Goal: Obtain resource: Obtain resource

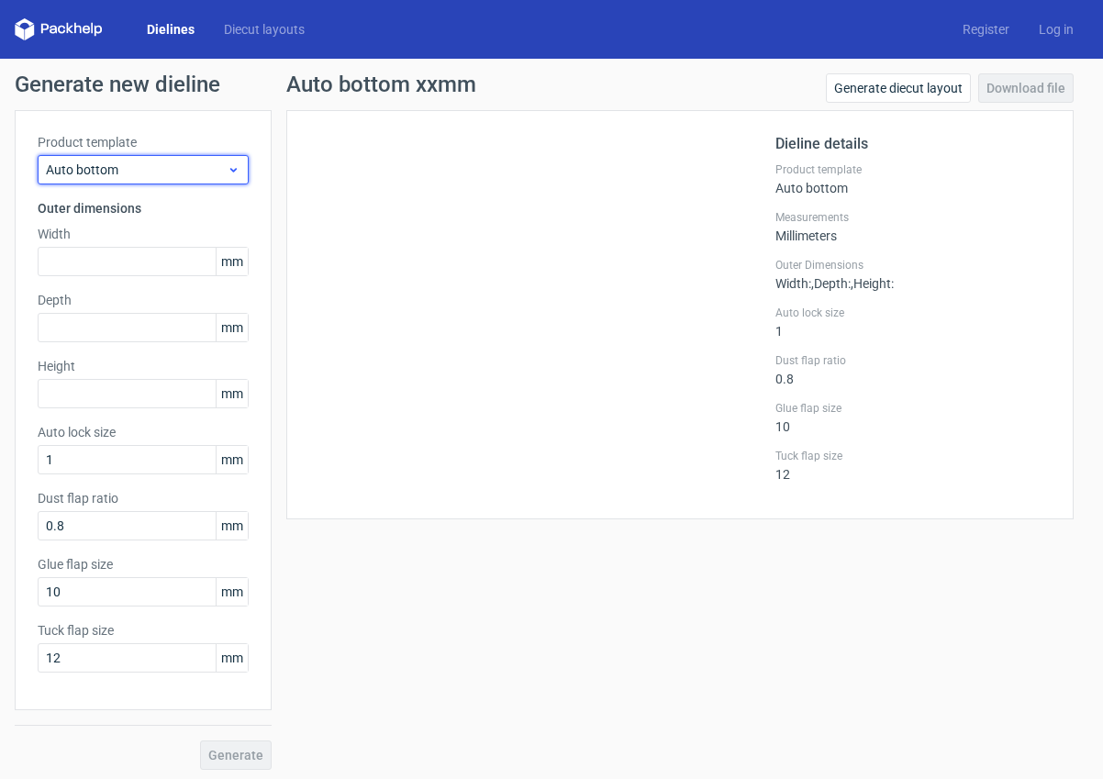
click at [82, 170] on span "Auto bottom" at bounding box center [136, 170] width 181 height 18
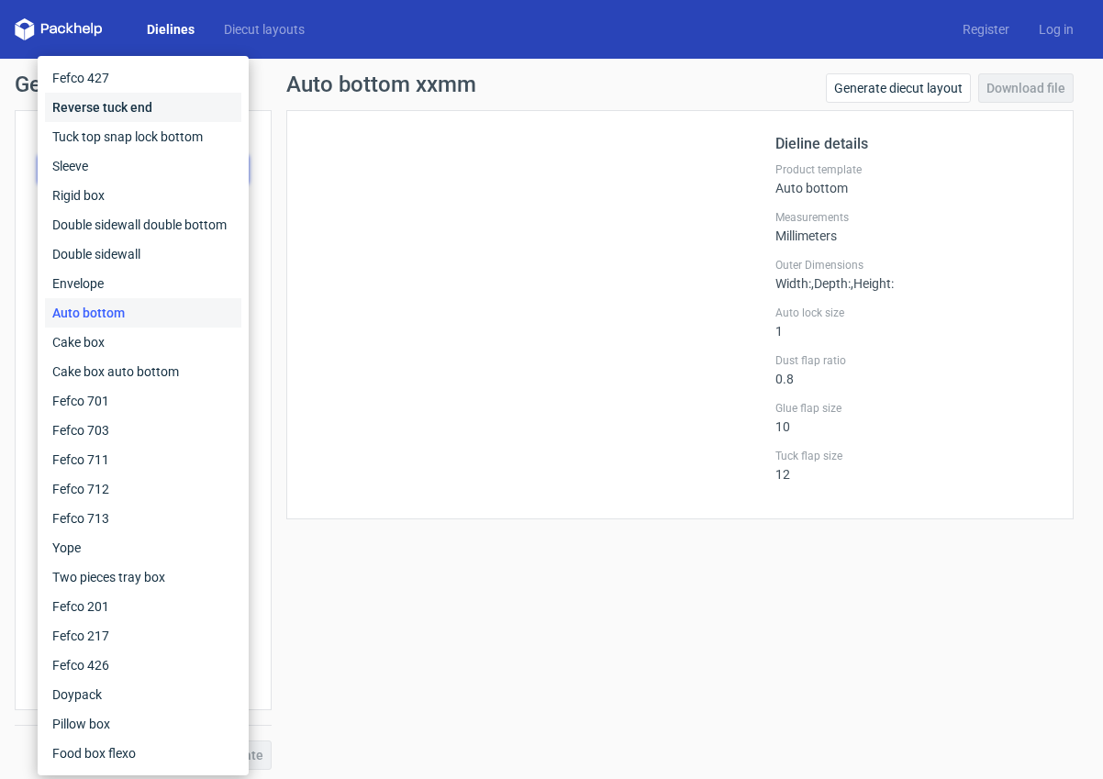
click at [105, 108] on div "Reverse tuck end" at bounding box center [143, 107] width 196 height 29
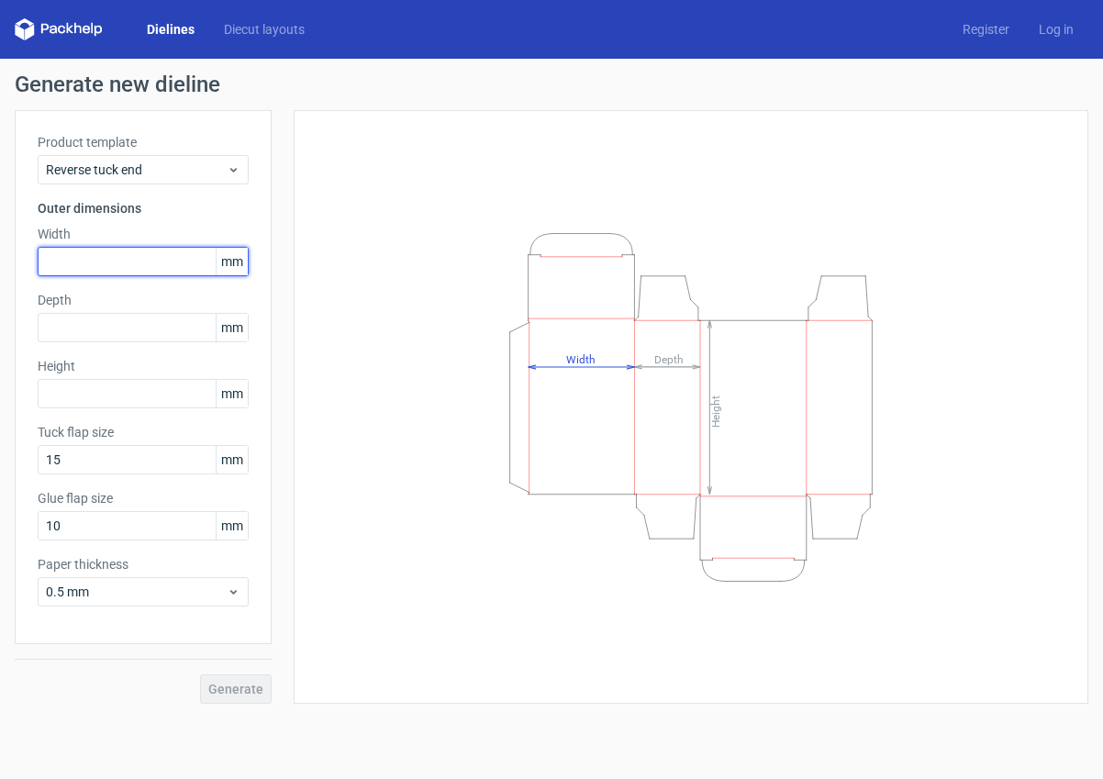
click at [89, 260] on input "text" at bounding box center [143, 261] width 211 height 29
type input "90"
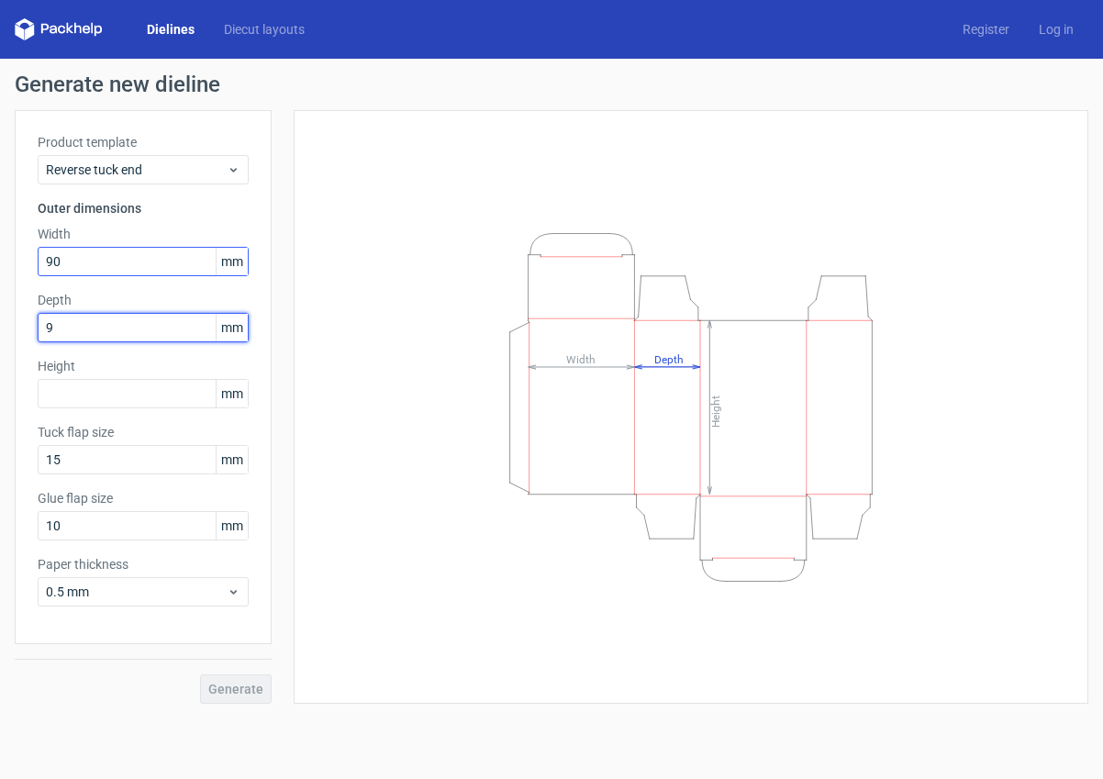
type input "90"
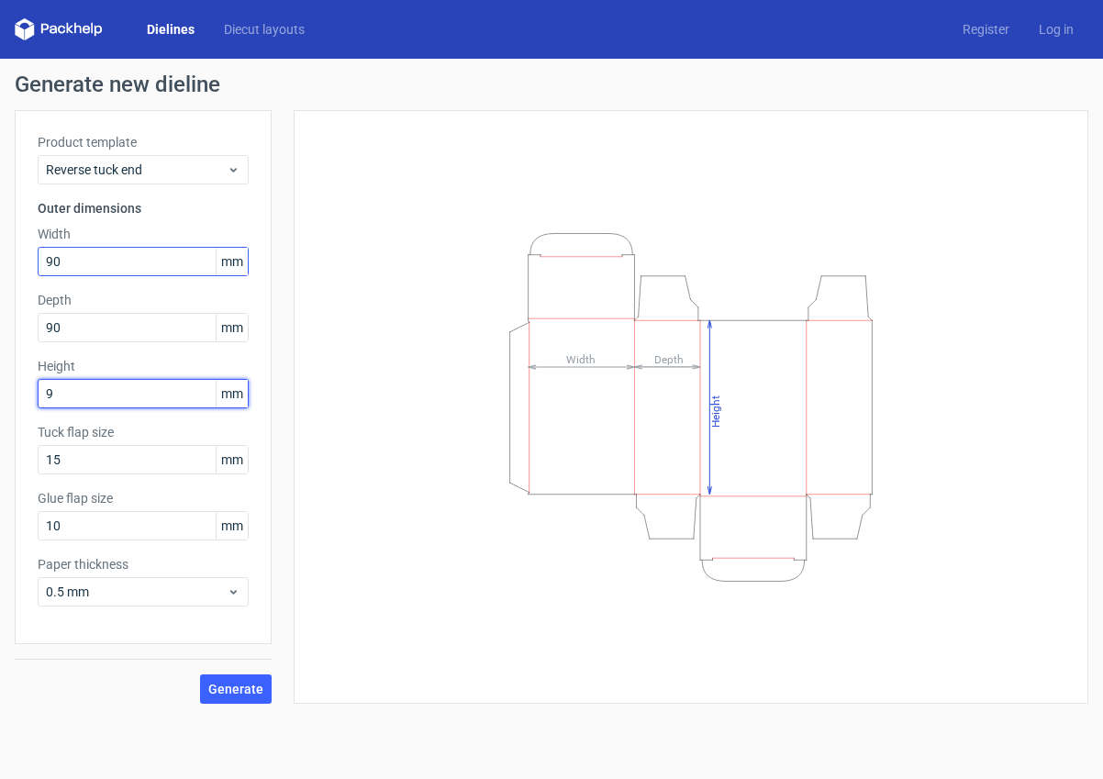
type input "90"
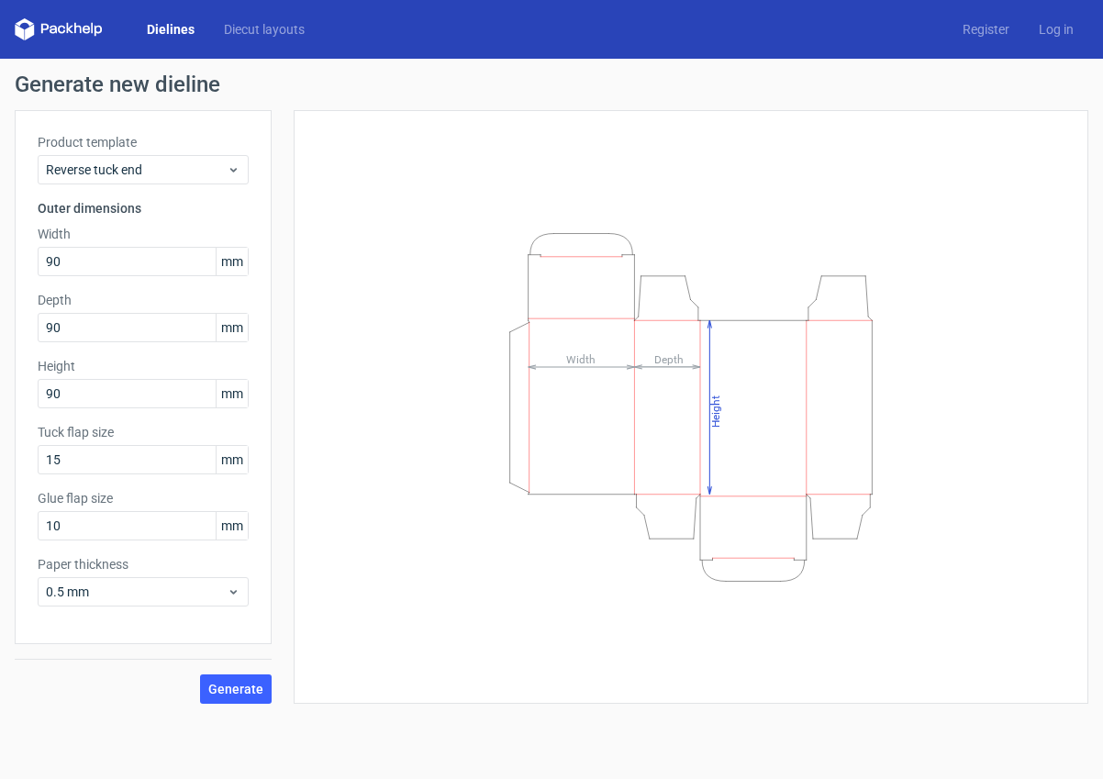
click at [95, 447] on input "15" at bounding box center [143, 459] width 211 height 29
drag, startPoint x: 64, startPoint y: 526, endPoint x: 29, endPoint y: 524, distance: 34.9
click at [30, 524] on div "Product template Reverse tuck end Outer dimensions Width 90 mm Depth 90 mm Heig…" at bounding box center [143, 377] width 257 height 534
type input "15"
drag, startPoint x: 53, startPoint y: 457, endPoint x: 28, endPoint y: 458, distance: 24.8
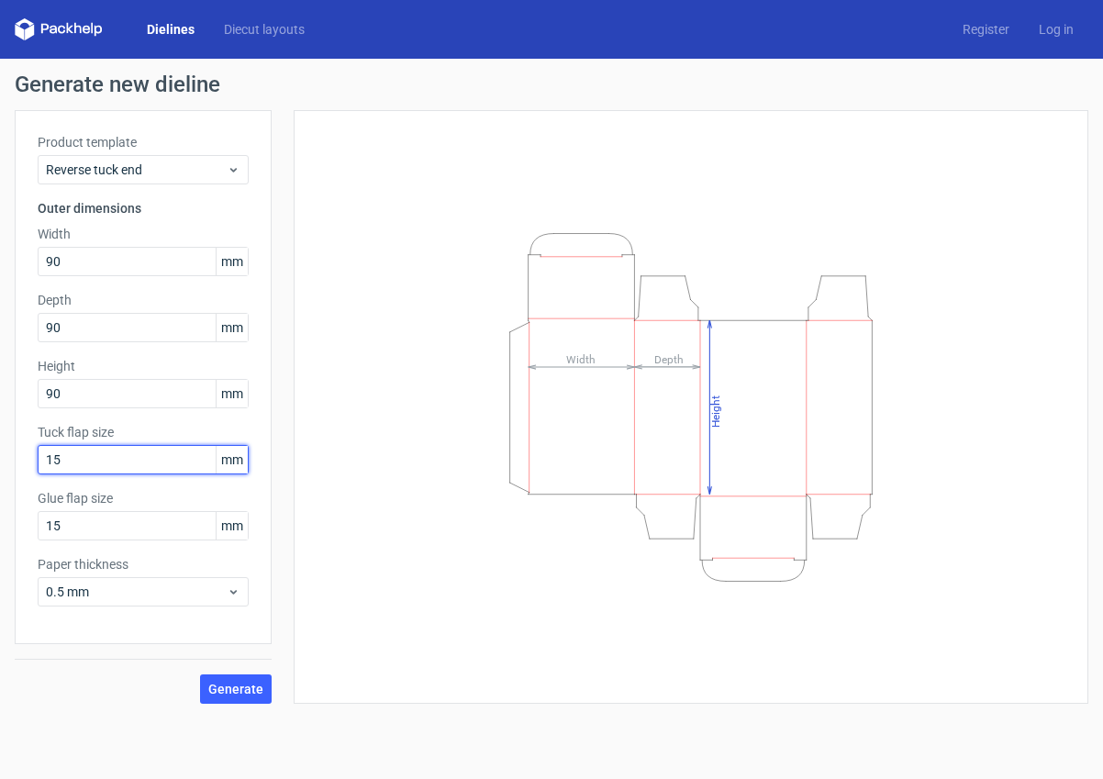
click at [30, 458] on div "Product template Reverse tuck end Outer dimensions Width 90 mm Depth 90 mm Heig…" at bounding box center [143, 377] width 257 height 534
drag, startPoint x: 68, startPoint y: 456, endPoint x: 32, endPoint y: 455, distance: 35.8
click at [28, 457] on div "Product template Reverse tuck end Outer dimensions Width 90 mm Depth 90 mm Heig…" at bounding box center [143, 377] width 257 height 534
type input "20"
click at [235, 618] on span "Generate" at bounding box center [235, 689] width 55 height 13
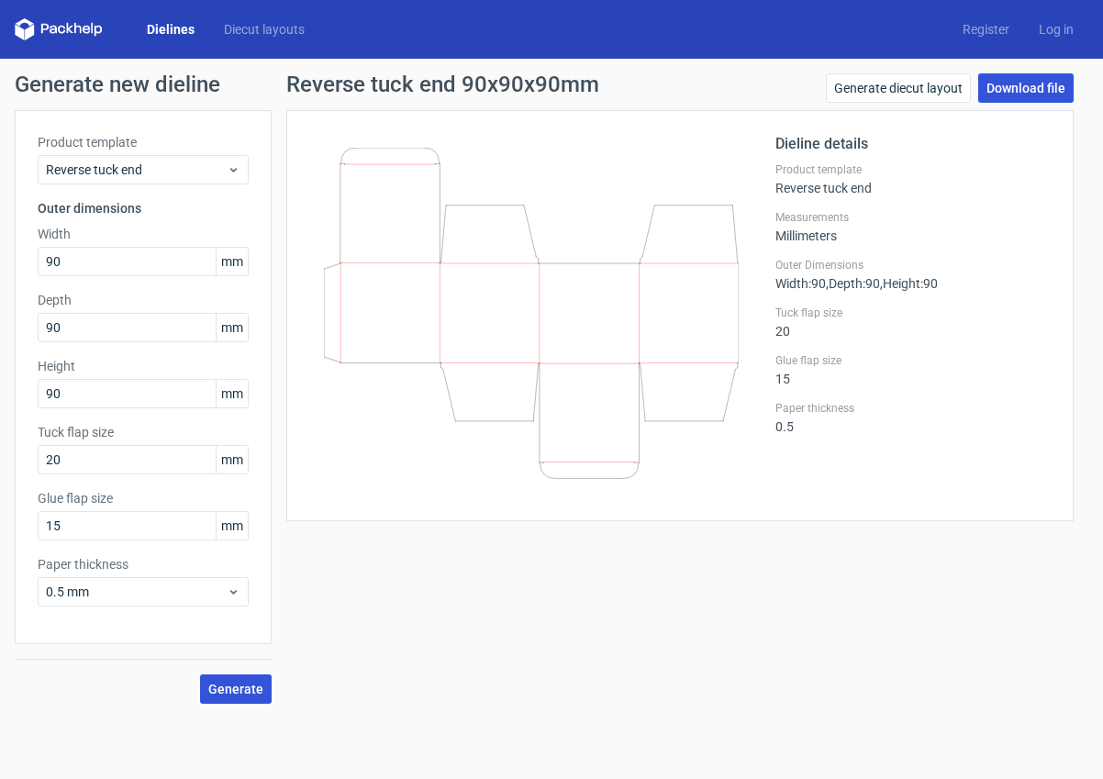
click at [844, 91] on link "Download file" at bounding box center [1025, 87] width 95 height 29
click at [844, 85] on link "Generate diecut layout" at bounding box center [898, 87] width 145 height 29
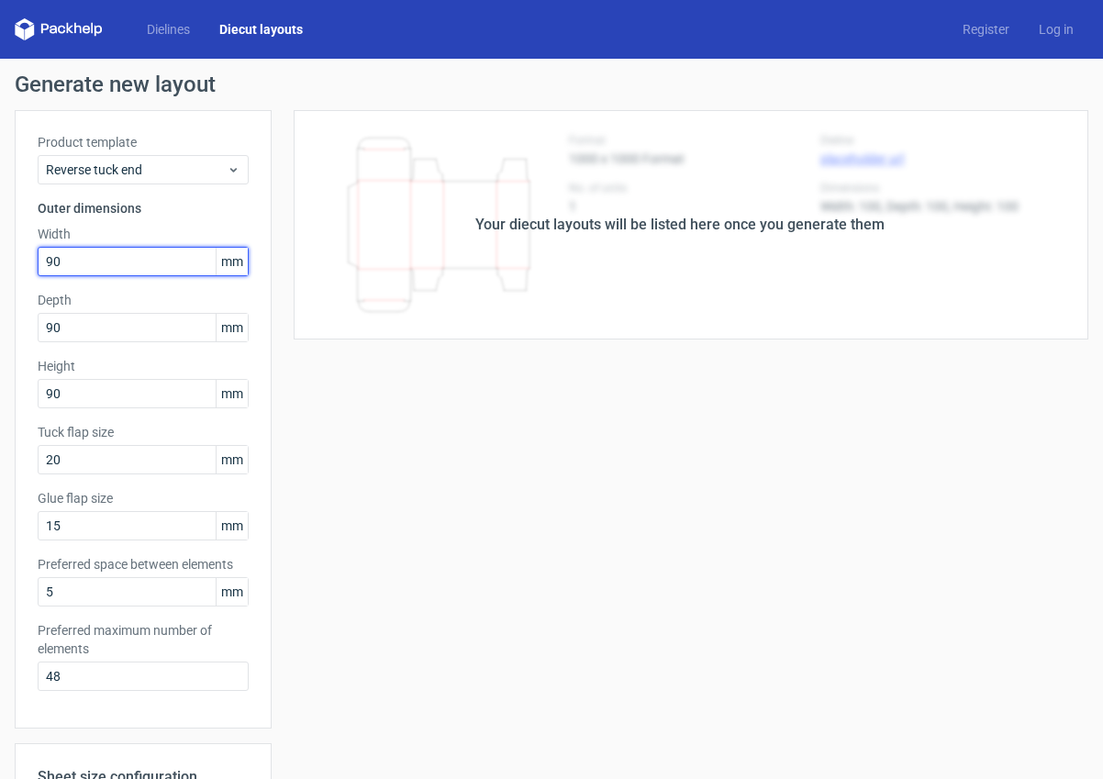
drag, startPoint x: 80, startPoint y: 263, endPoint x: 14, endPoint y: 262, distance: 66.1
click at [12, 262] on div "Generate new layout Product template Reverse tuck end Outer dimensions Width 90…" at bounding box center [551, 590] width 1103 height 1062
type input "45"
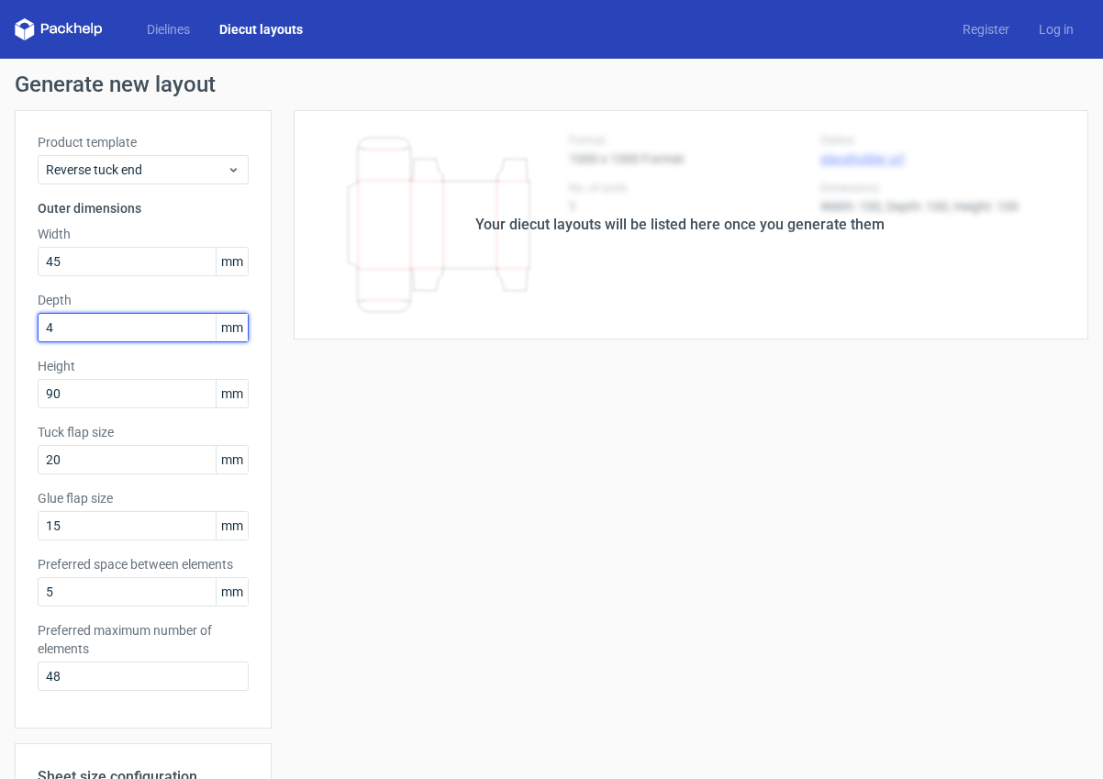
type input "45"
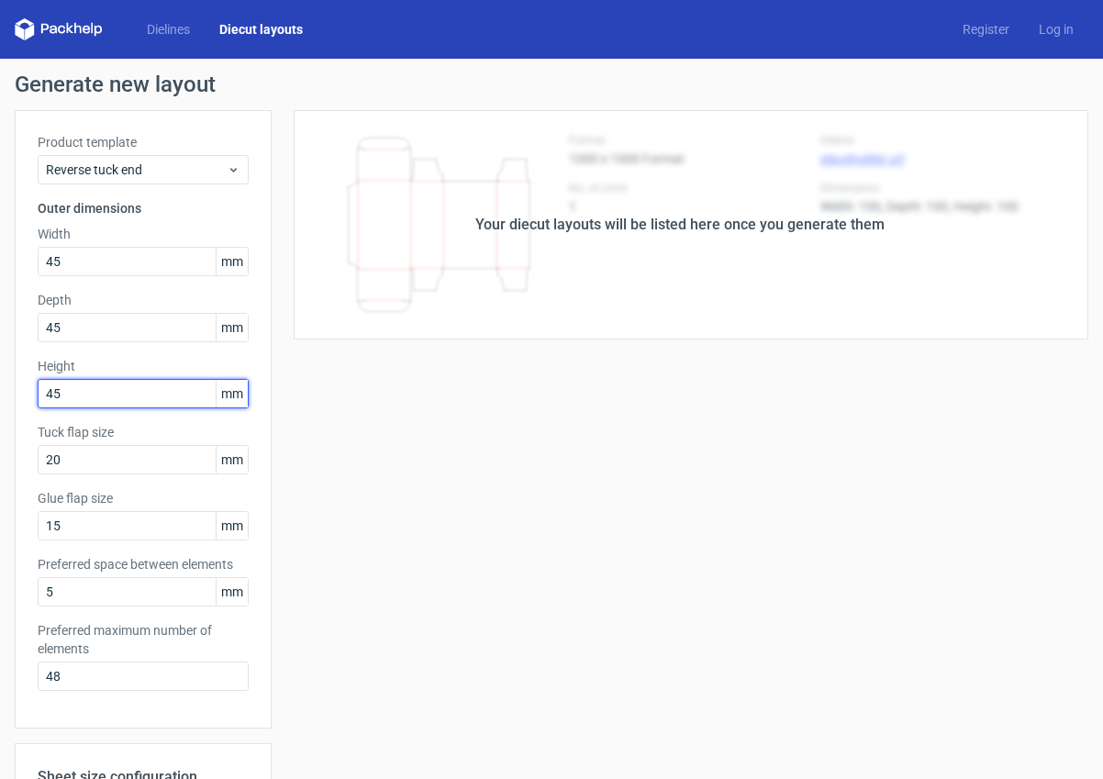
drag, startPoint x: 65, startPoint y: 392, endPoint x: 20, endPoint y: 391, distance: 45.0
click at [20, 391] on div "Product template Reverse tuck end Outer dimensions Width 45 mm Depth 45 mm Heig…" at bounding box center [143, 419] width 257 height 619
type input "170"
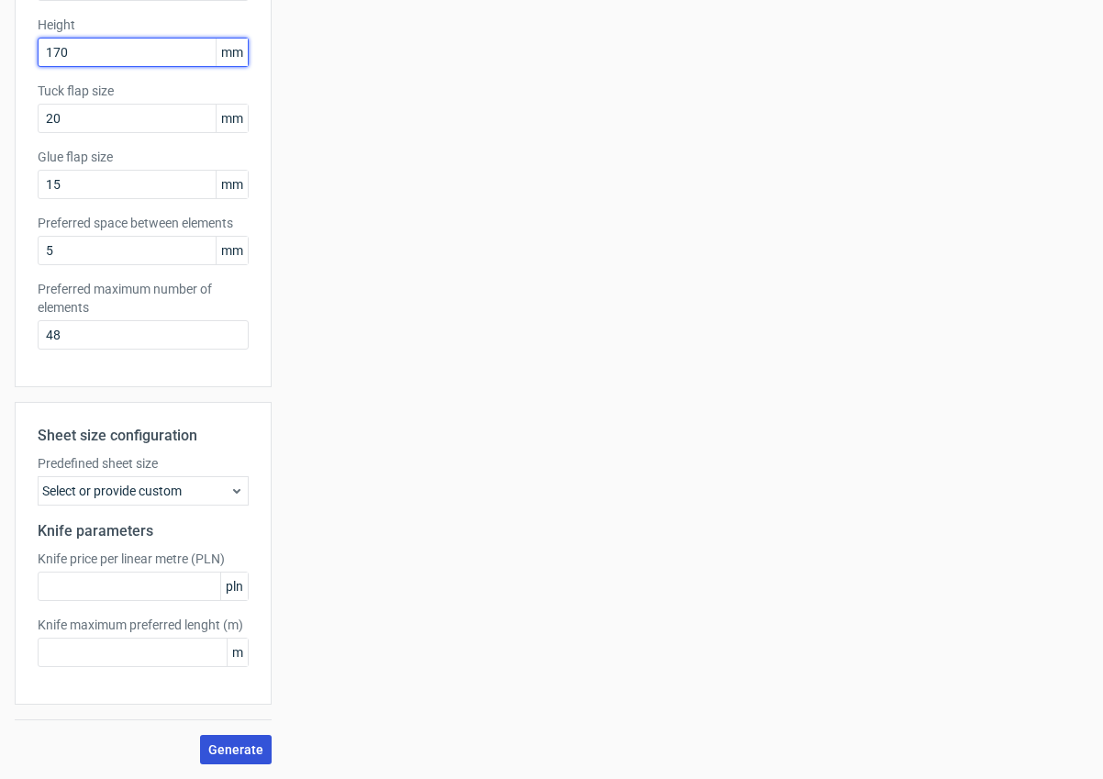
scroll to position [0, 1]
click at [241, 618] on span "Generate" at bounding box center [235, 749] width 55 height 13
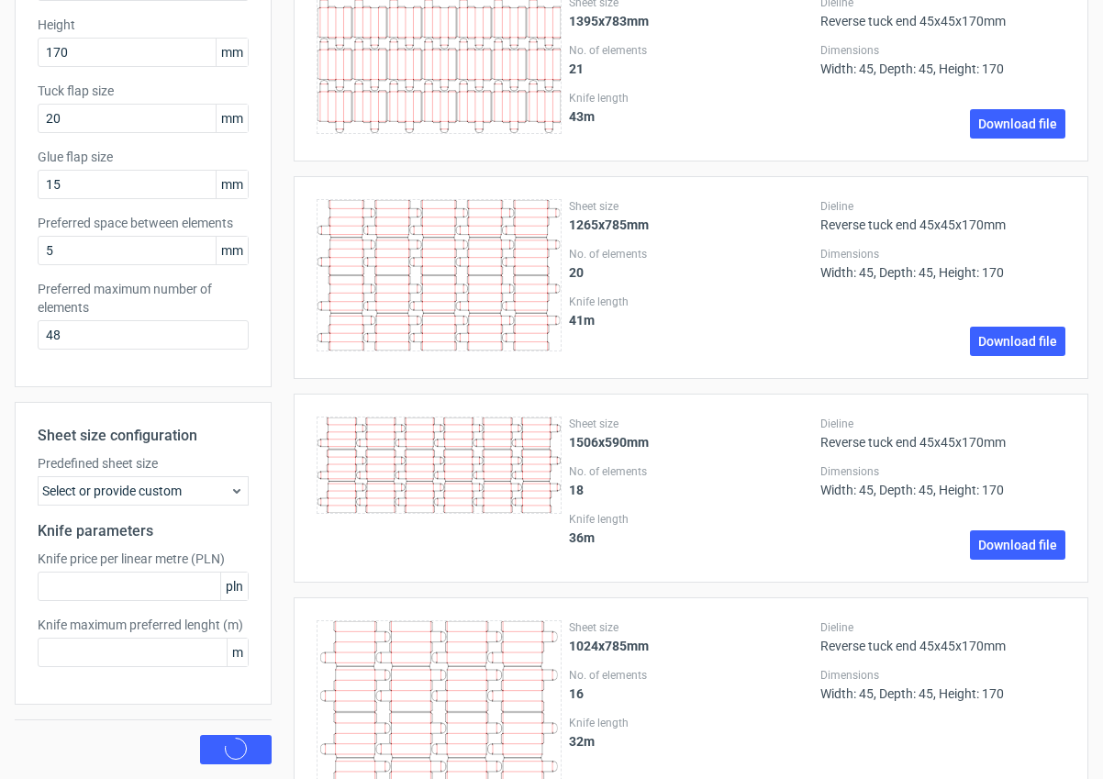
scroll to position [0, 0]
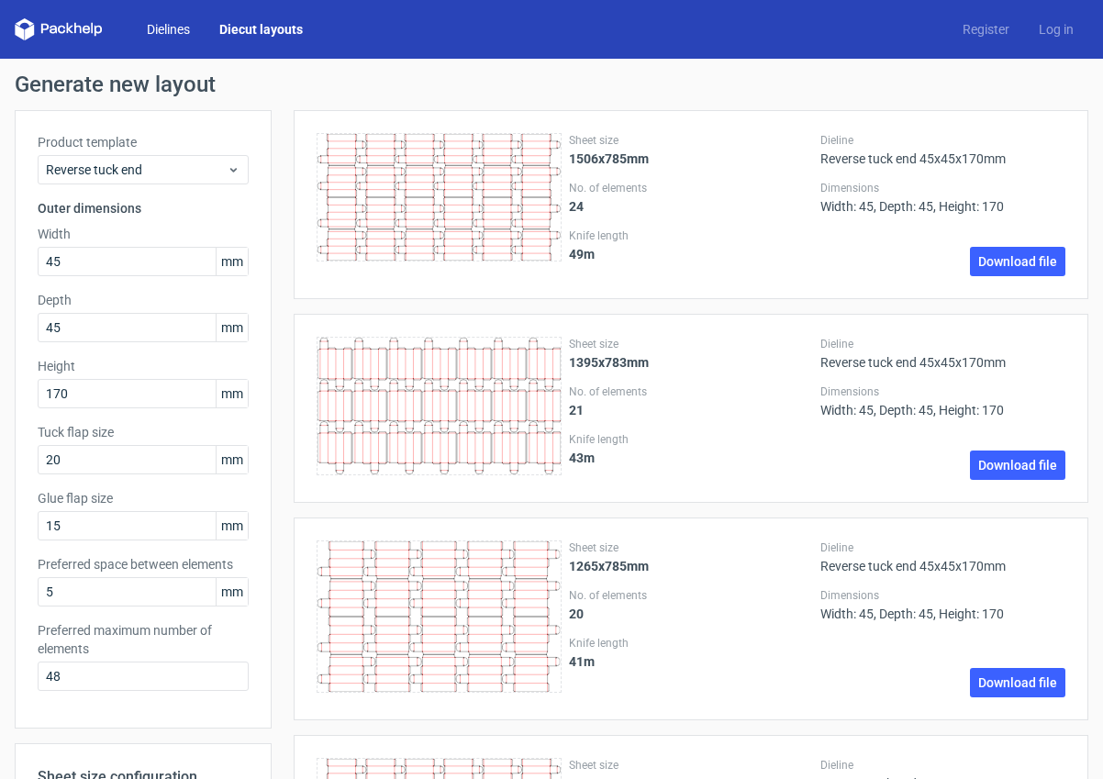
click at [162, 28] on link "Dielines" at bounding box center [168, 29] width 73 height 18
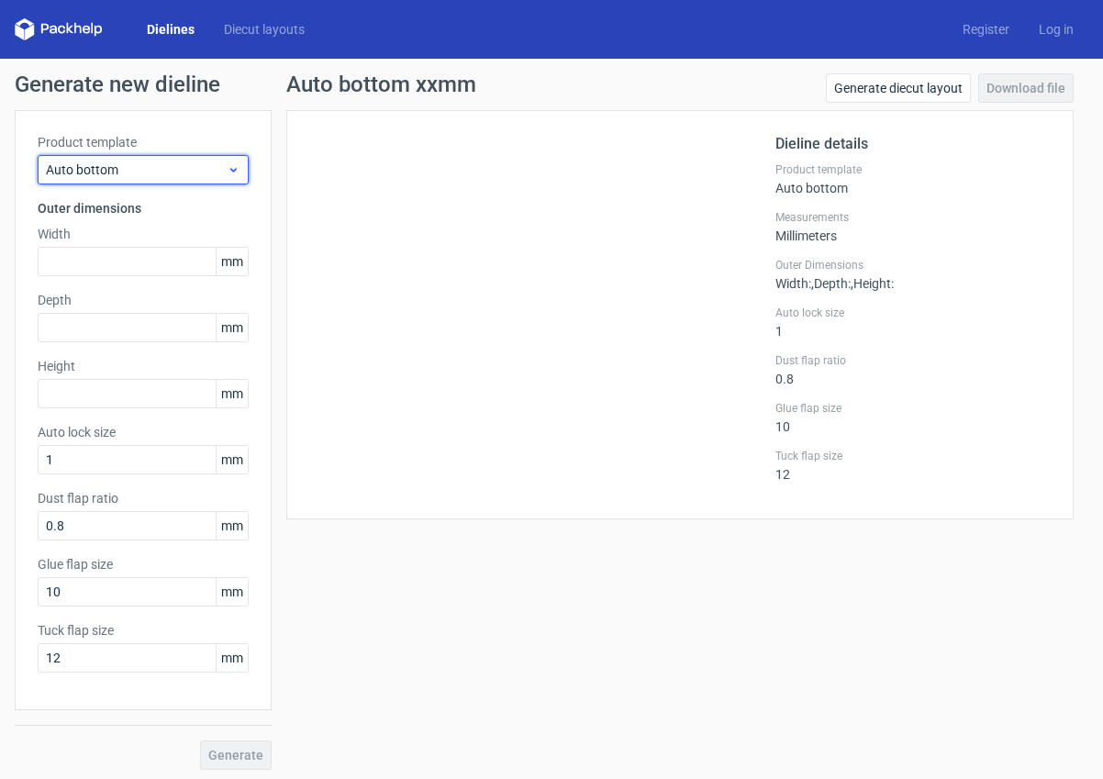
click at [110, 162] on span "Auto bottom" at bounding box center [136, 170] width 181 height 18
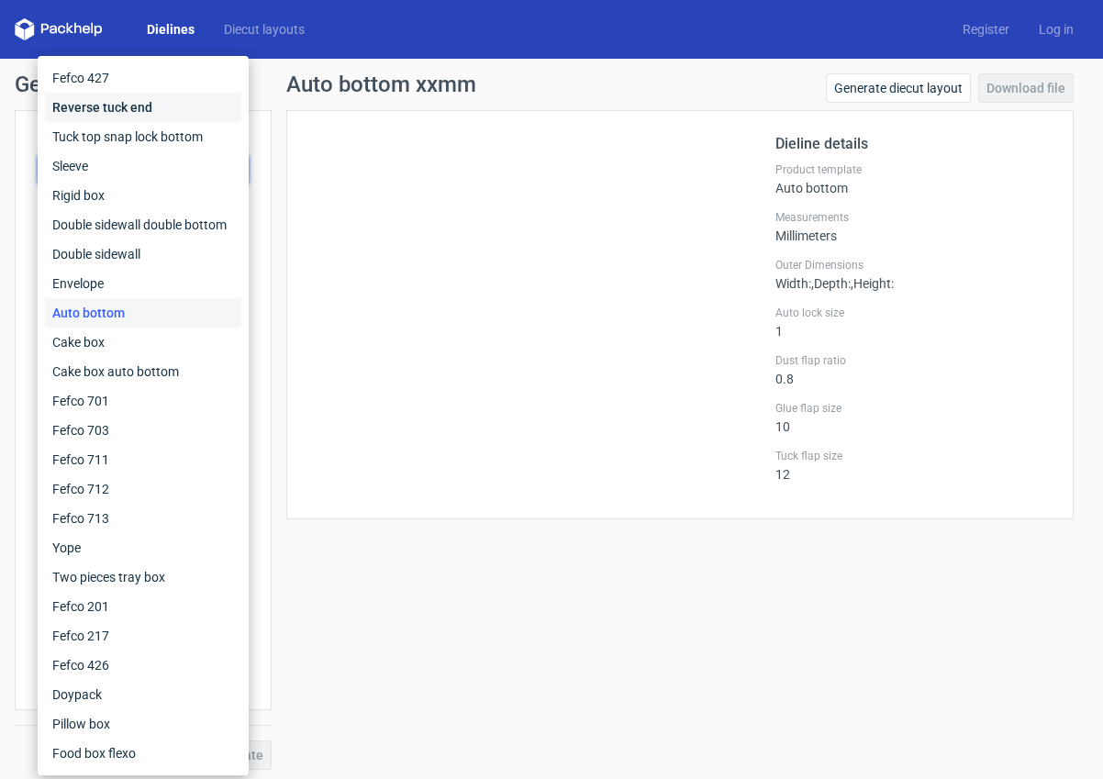
click at [79, 104] on div "Reverse tuck end" at bounding box center [143, 107] width 196 height 29
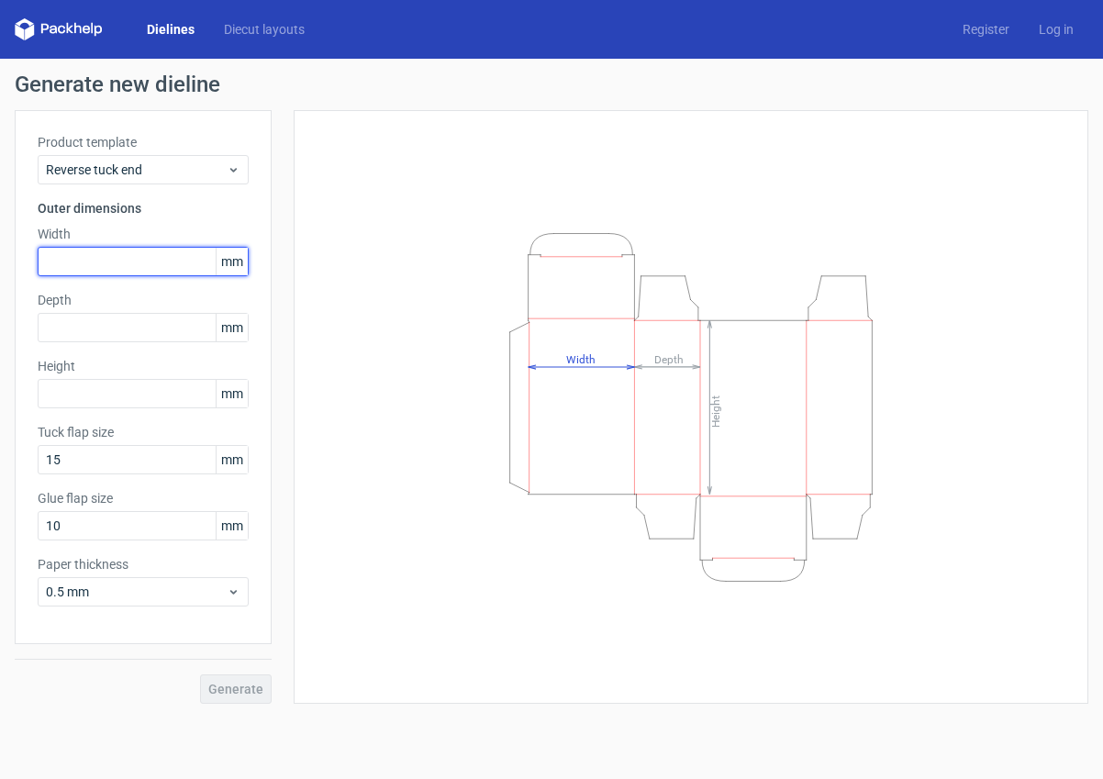
click at [67, 263] on input "text" at bounding box center [143, 261] width 211 height 29
type input "45"
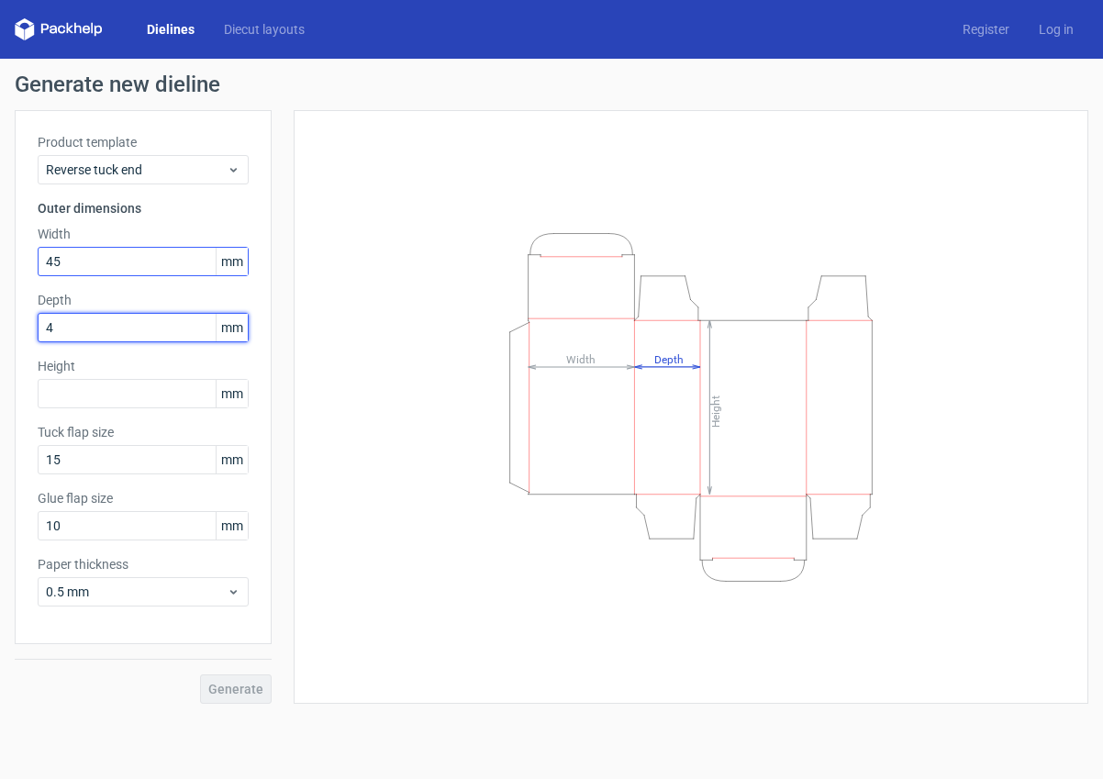
type input "45"
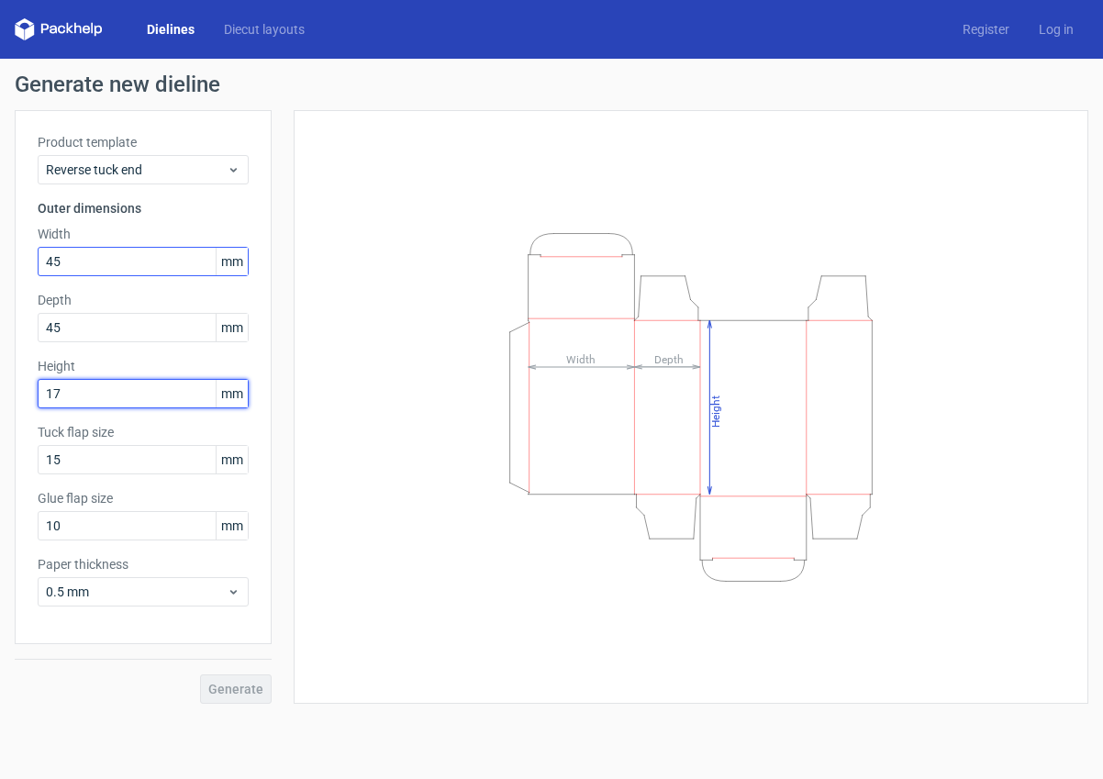
type input "170"
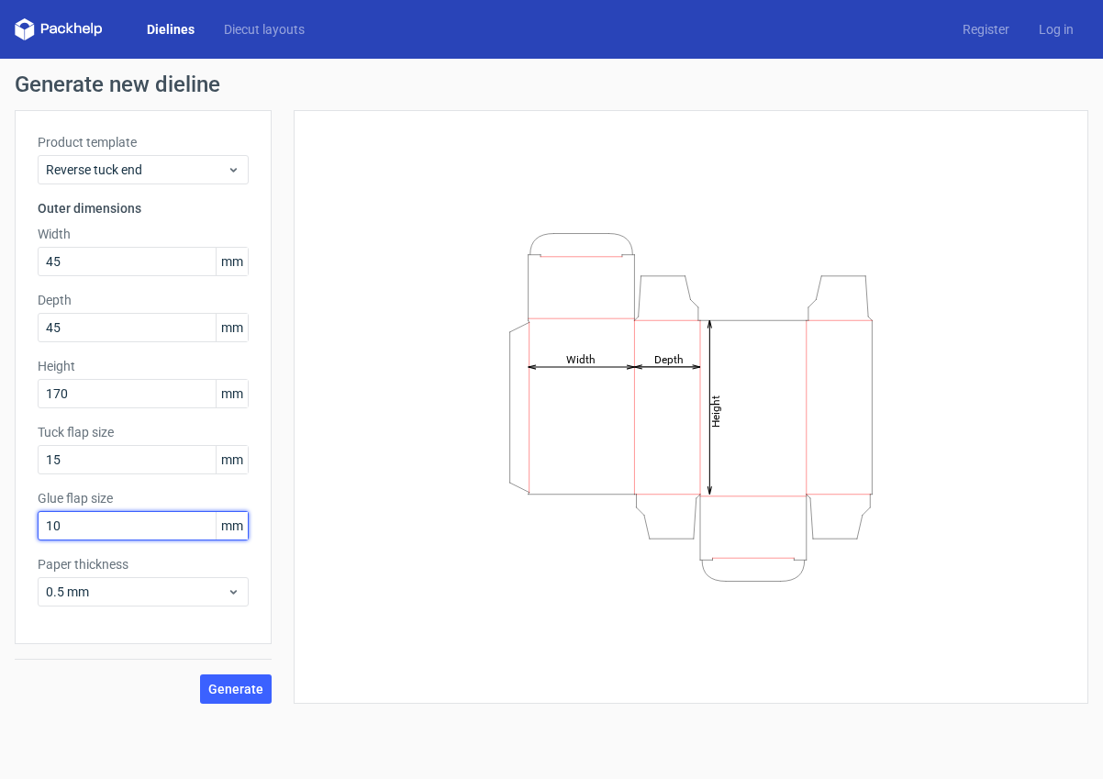
drag, startPoint x: 62, startPoint y: 527, endPoint x: 43, endPoint y: 519, distance: 20.6
click at [38, 523] on input "10" at bounding box center [143, 525] width 211 height 29
type input "15"
drag, startPoint x: 60, startPoint y: 464, endPoint x: 33, endPoint y: 459, distance: 27.2
click at [31, 459] on div "Product template Reverse tuck end Outer dimensions Width 45 mm Depth 45 mm Heig…" at bounding box center [143, 377] width 257 height 534
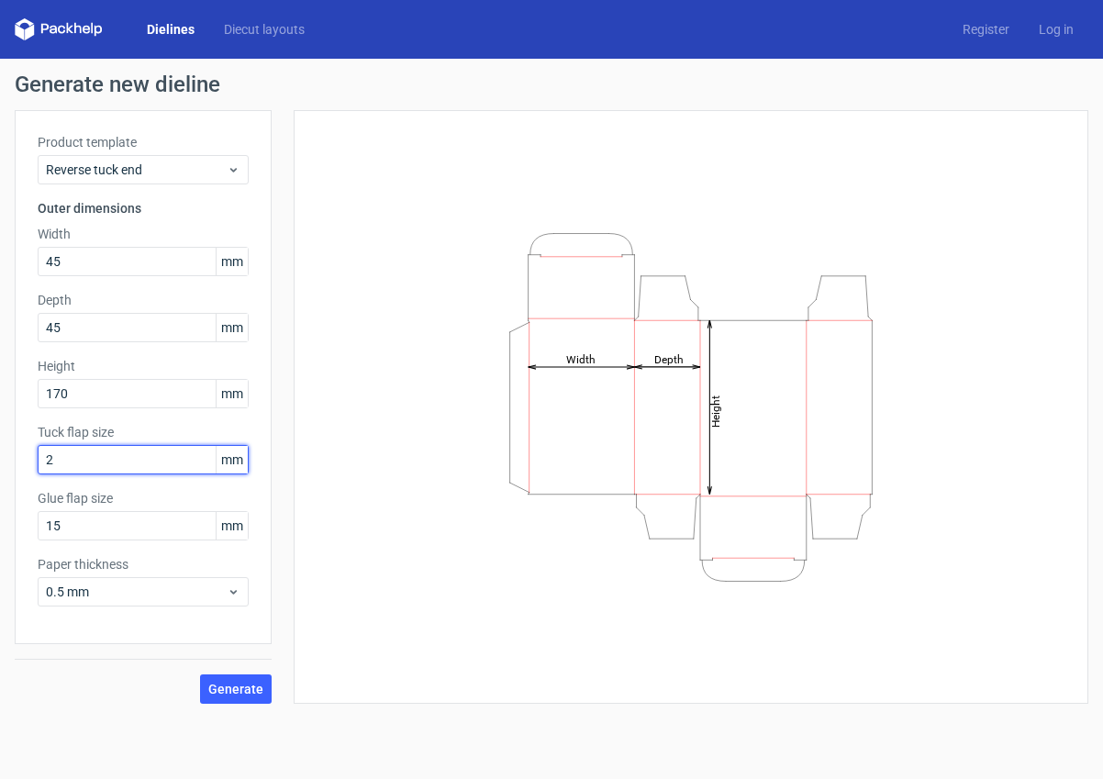
type input "20"
click at [235, 686] on span "Generate" at bounding box center [235, 689] width 55 height 13
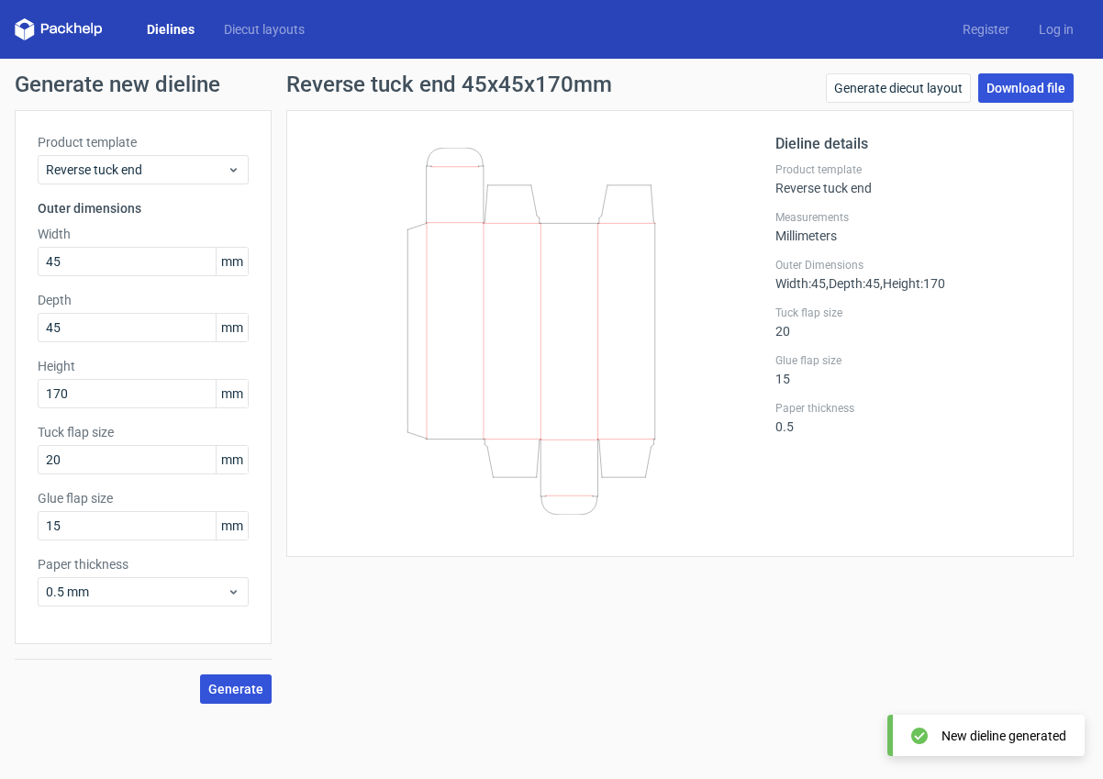
click at [1032, 92] on link "Download file" at bounding box center [1025, 87] width 95 height 29
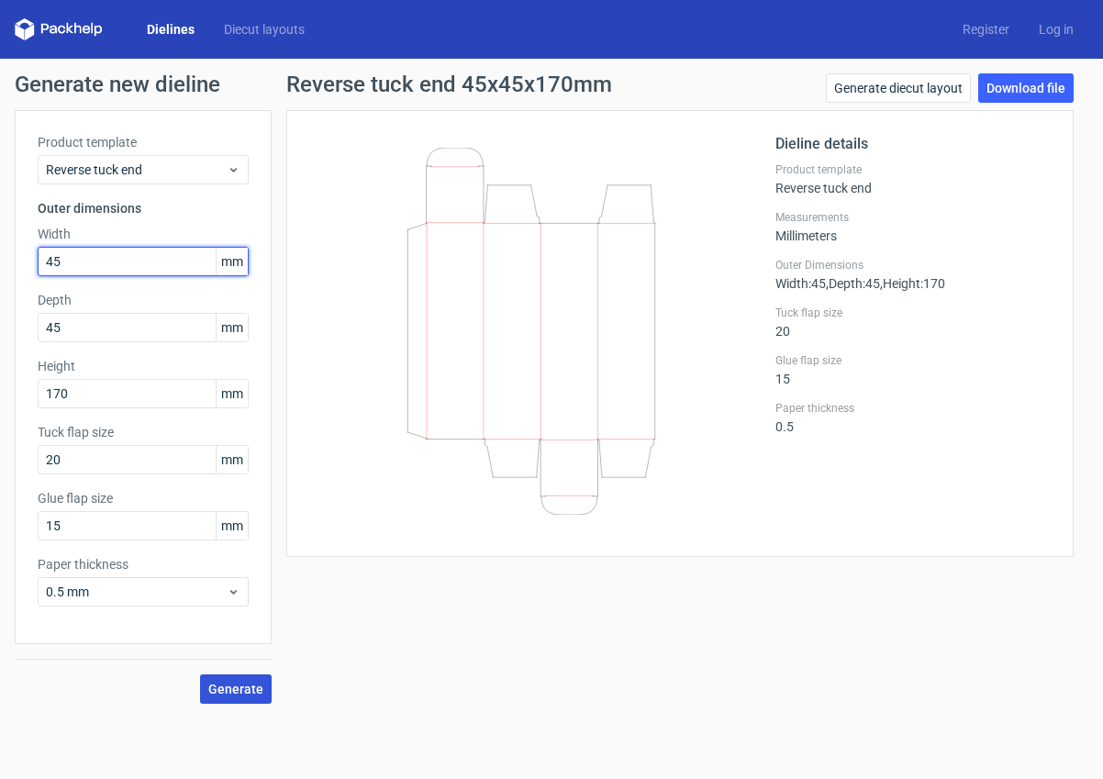
click at [43, 262] on input "45" at bounding box center [143, 261] width 211 height 29
type input "25"
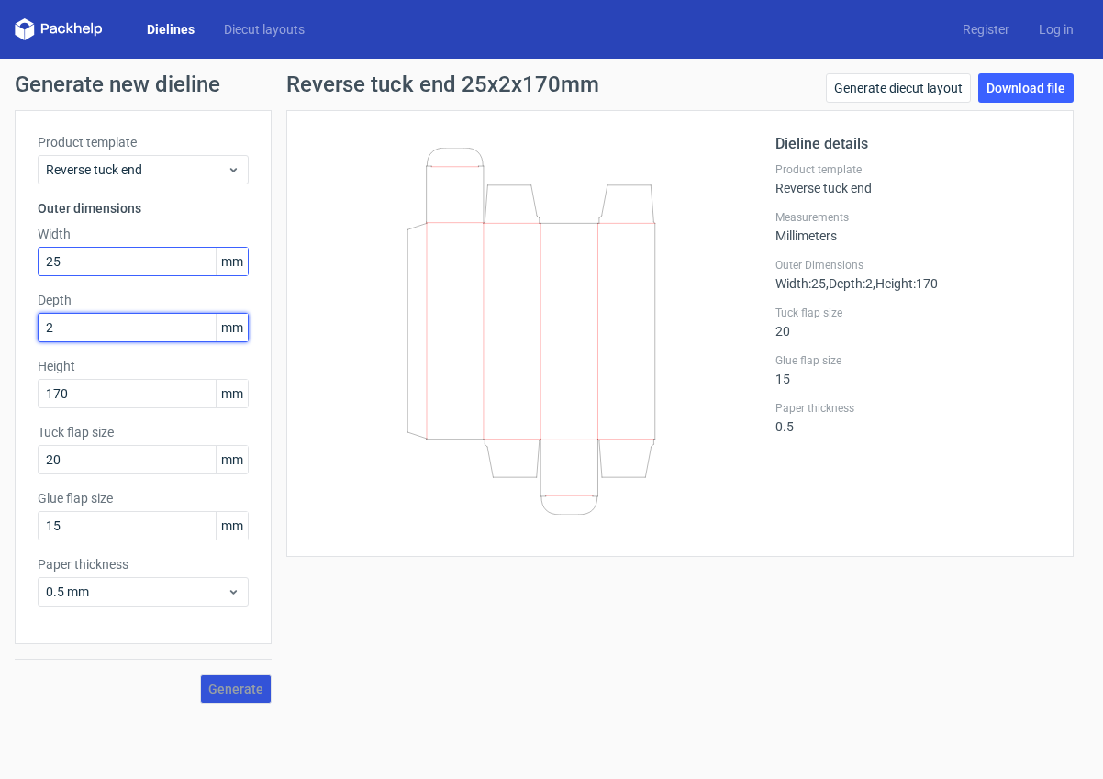
type input "25"
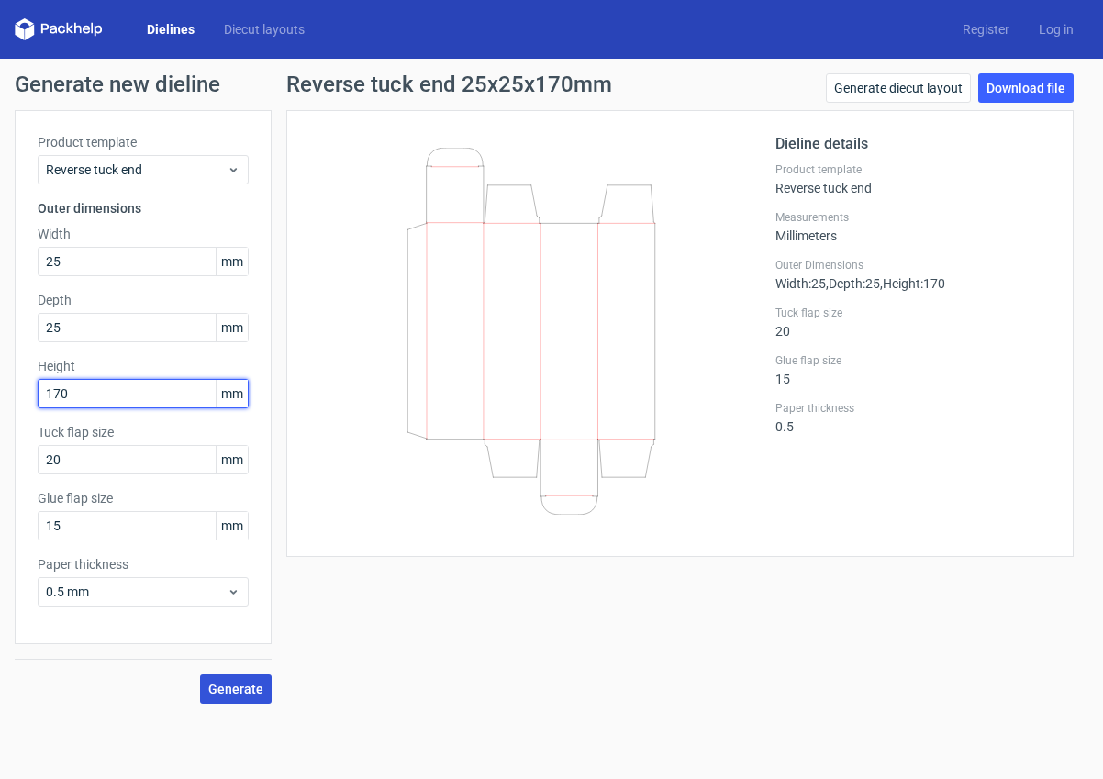
drag, startPoint x: 73, startPoint y: 393, endPoint x: 43, endPoint y: 392, distance: 30.3
click at [43, 392] on input "170" at bounding box center [143, 393] width 211 height 29
click at [241, 688] on span "Generate" at bounding box center [235, 689] width 55 height 13
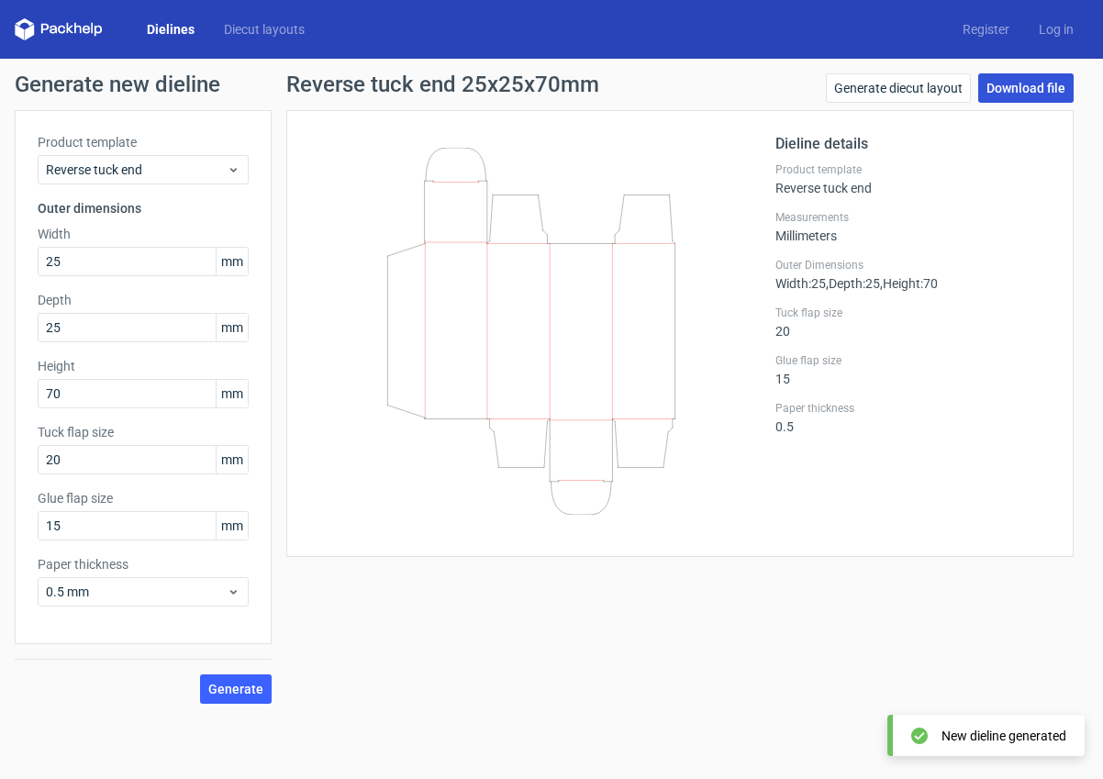
click at [1019, 81] on link "Download file" at bounding box center [1025, 87] width 95 height 29
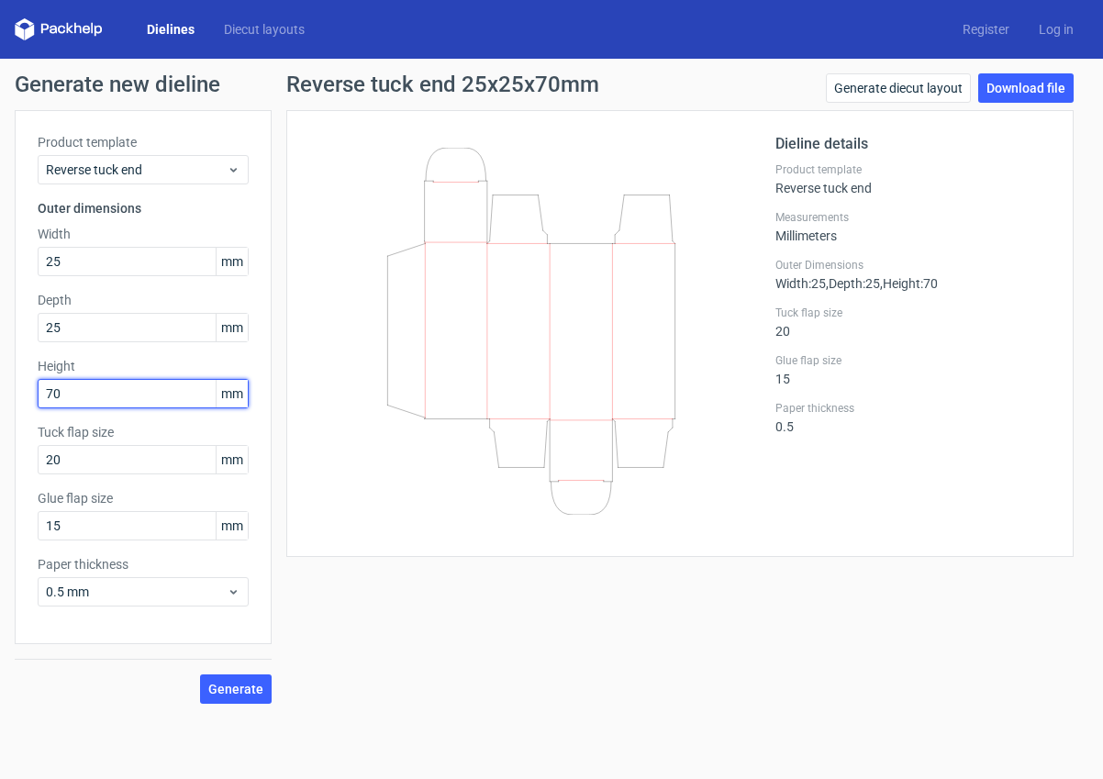
drag, startPoint x: 69, startPoint y: 395, endPoint x: 50, endPoint y: 371, distance: 30.1
click at [23, 388] on div "Product template Reverse tuck end Outer dimensions Width 25 mm Depth 25 mm Heig…" at bounding box center [143, 377] width 257 height 534
type input "100"
click at [240, 687] on span "Generate" at bounding box center [235, 689] width 55 height 13
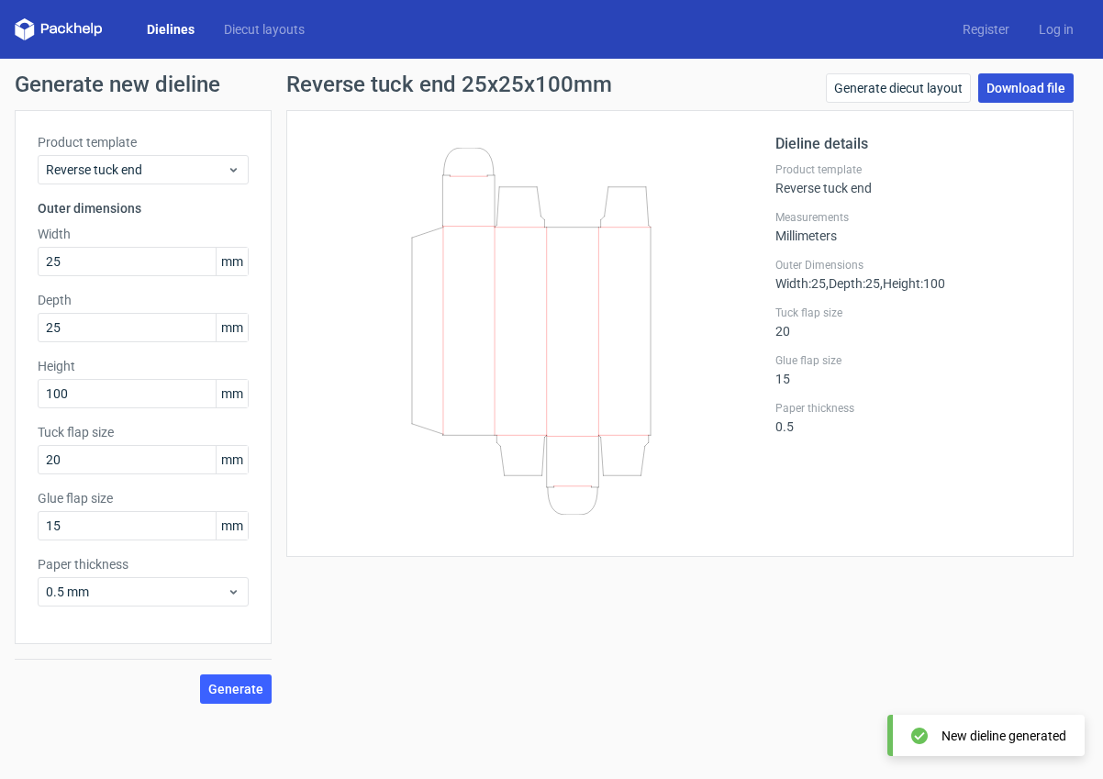
click at [1037, 87] on link "Download file" at bounding box center [1025, 87] width 95 height 29
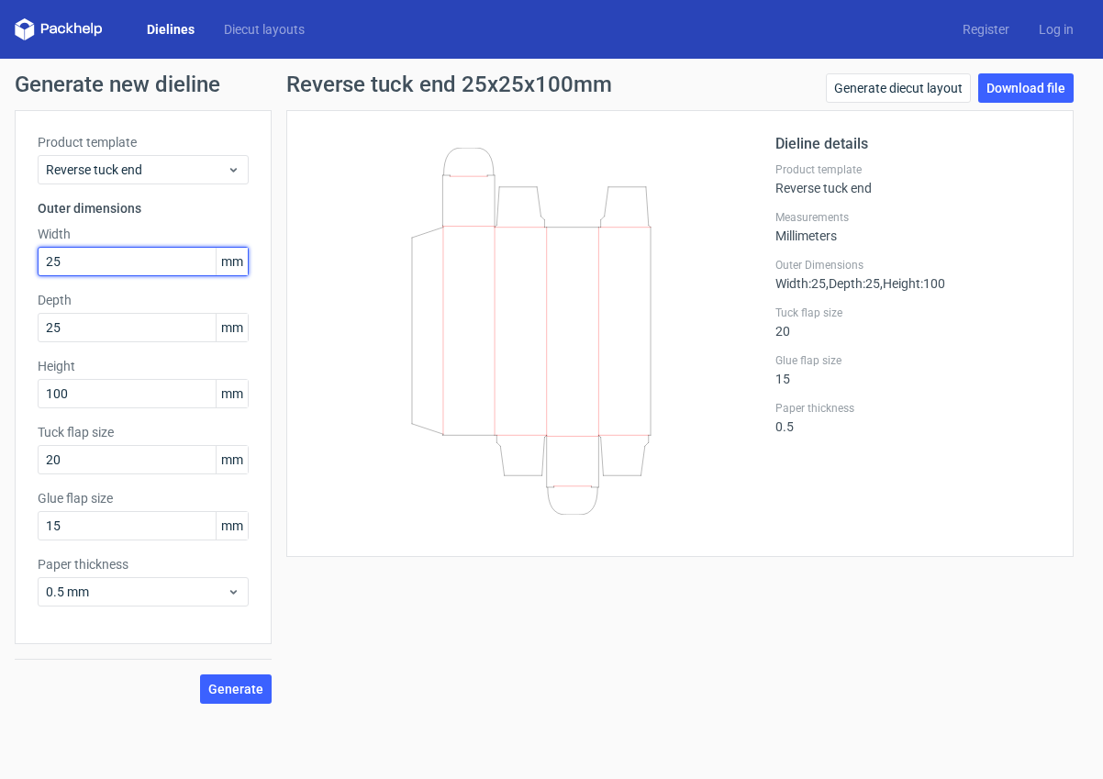
drag, startPoint x: 77, startPoint y: 262, endPoint x: 70, endPoint y: 254, distance: 11.1
click at [41, 259] on input "25" at bounding box center [143, 261] width 211 height 29
type input "45"
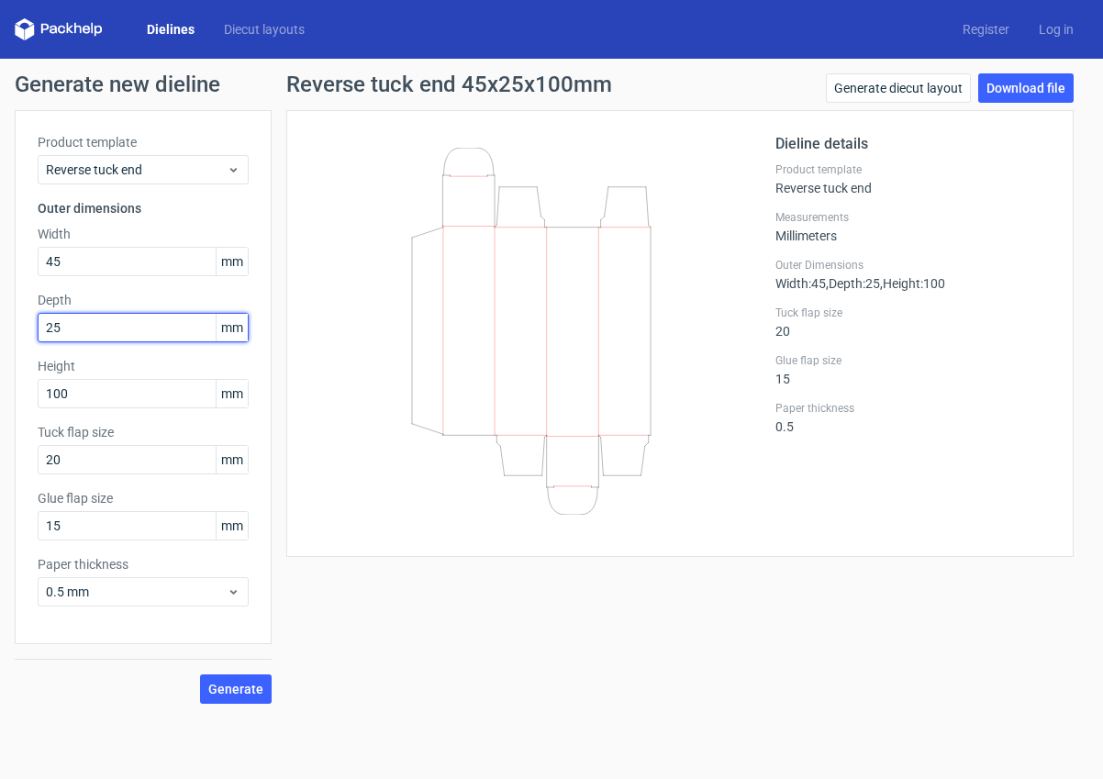
drag, startPoint x: 71, startPoint y: 327, endPoint x: 32, endPoint y: 324, distance: 38.6
click at [32, 324] on div "Product template Reverse tuck end Outer dimensions Width 45 mm Depth 25 mm Heig…" at bounding box center [143, 377] width 257 height 534
type input "45"
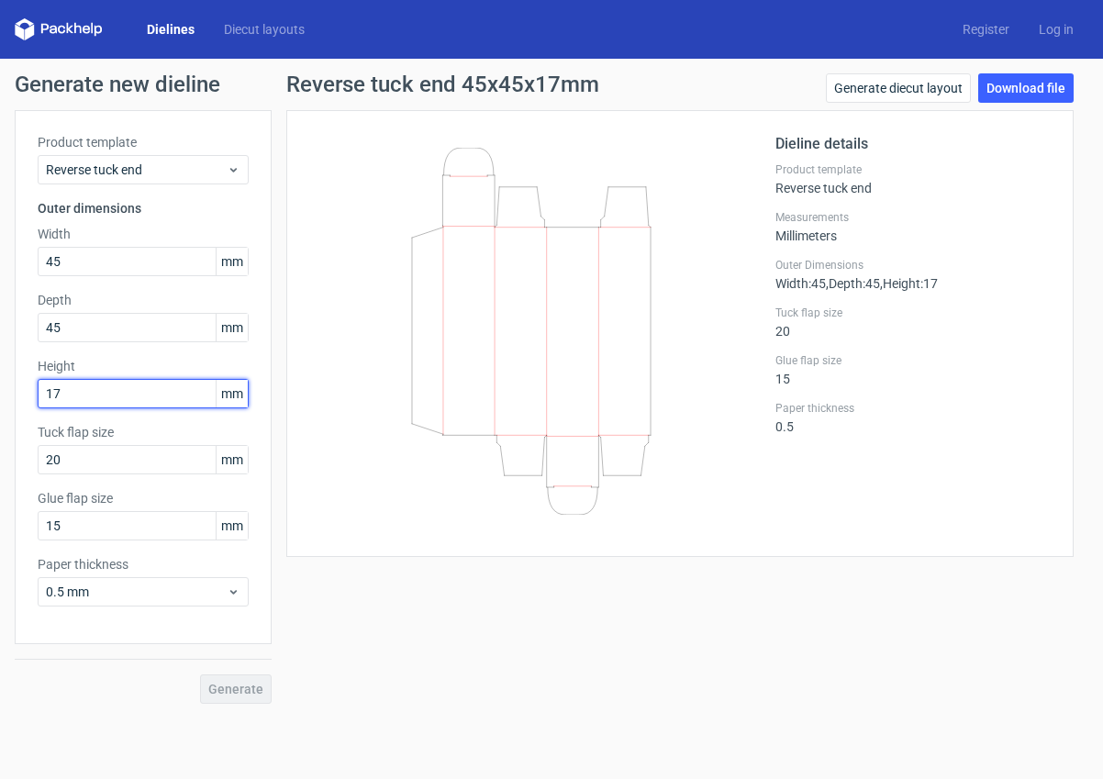
type input "170"
click at [248, 689] on span "Generate" at bounding box center [235, 689] width 55 height 13
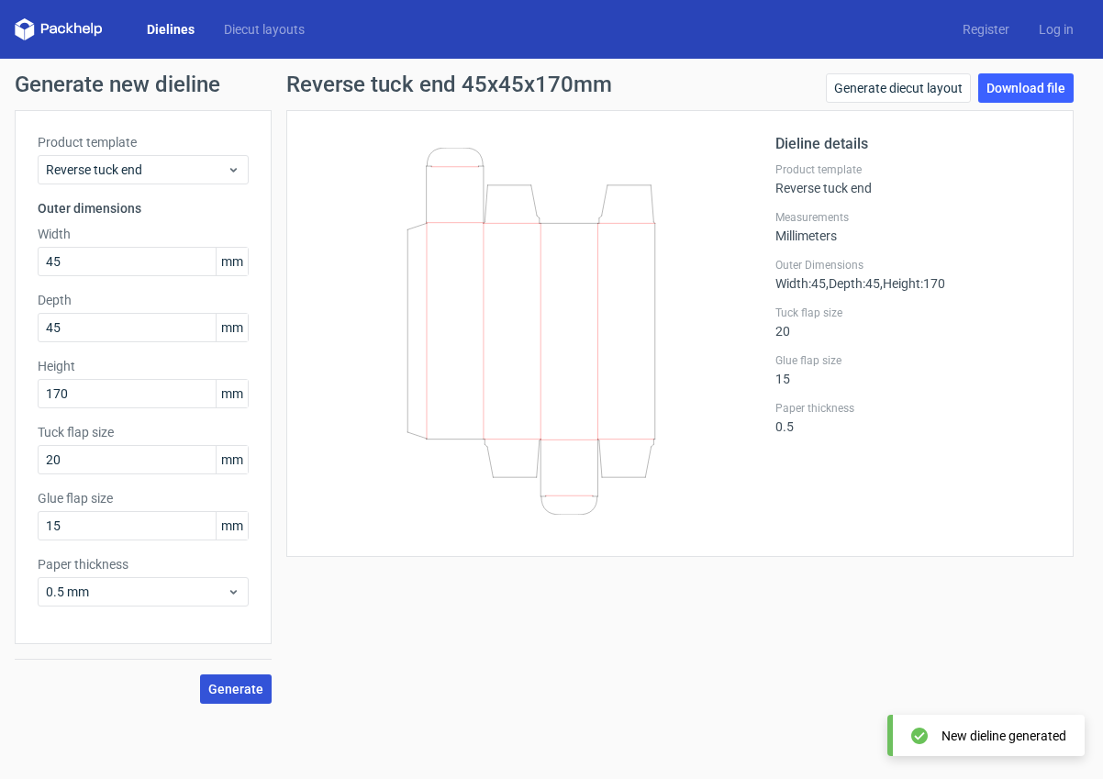
click at [248, 687] on span "Generate" at bounding box center [235, 689] width 55 height 13
click at [1036, 93] on link "Download file" at bounding box center [1025, 87] width 95 height 29
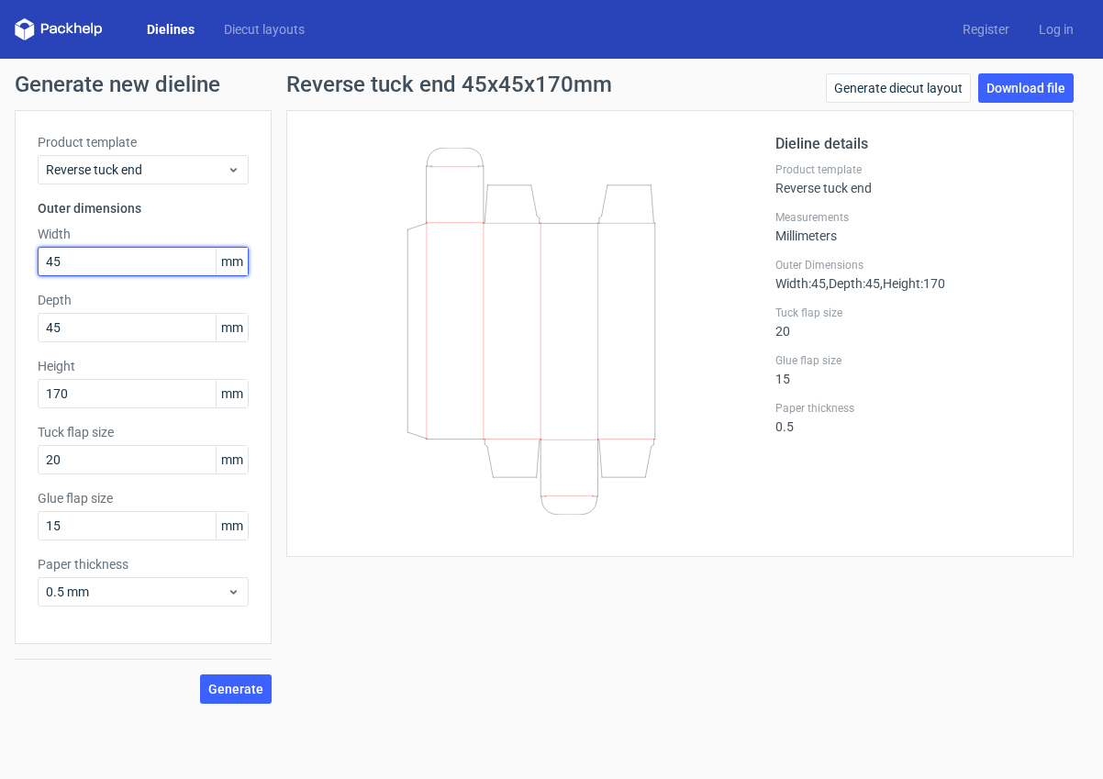
drag, startPoint x: 63, startPoint y: 260, endPoint x: 38, endPoint y: 253, distance: 26.5
click at [28, 255] on div "Product template Reverse tuck end Outer dimensions Width 45 mm Depth 45 mm Heig…" at bounding box center [143, 377] width 257 height 534
type input "35"
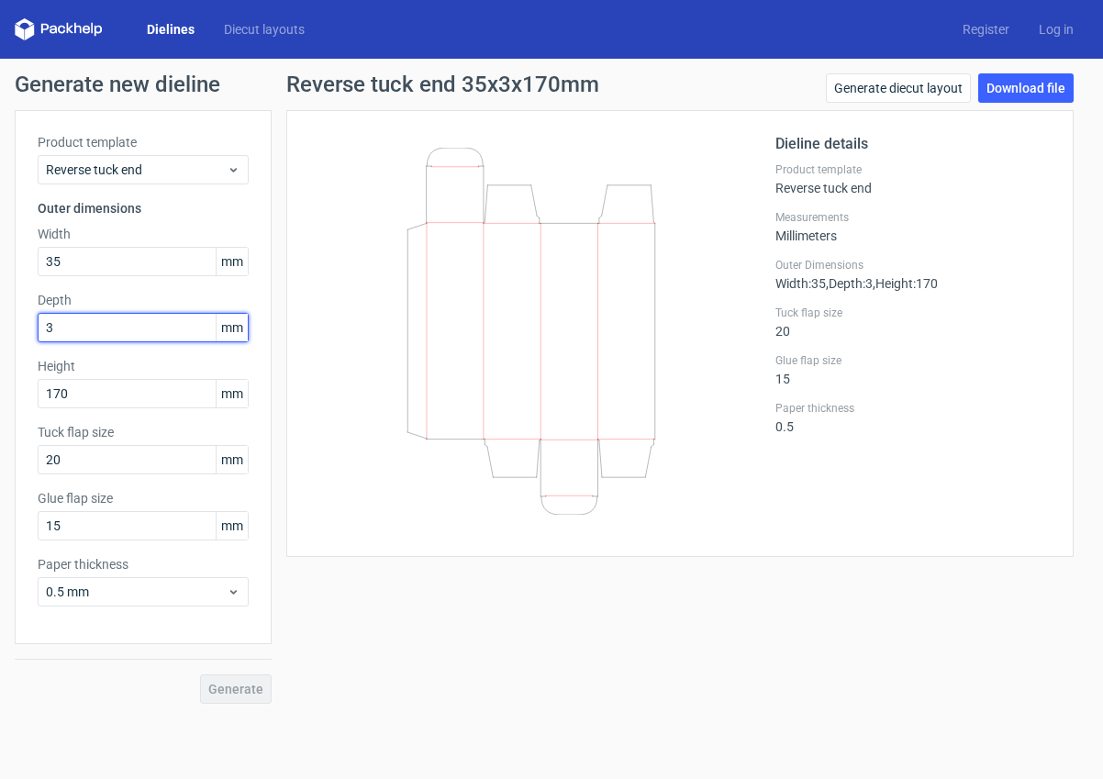
type input "35"
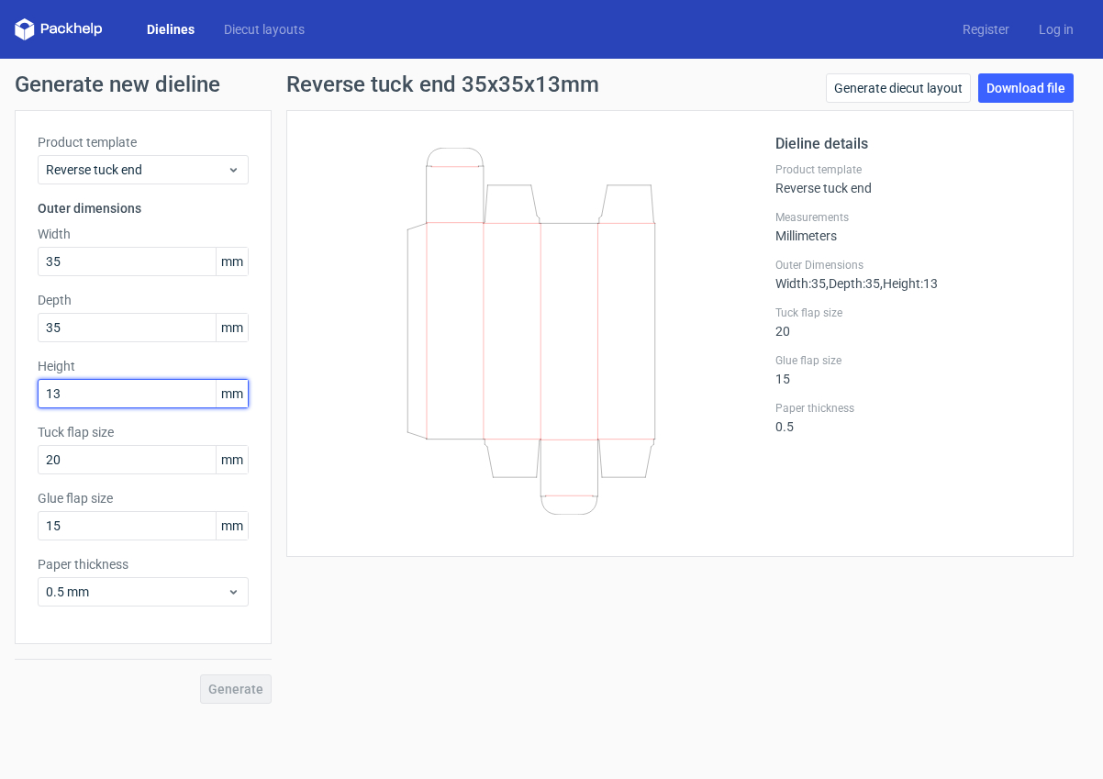
type input "135"
click at [251, 688] on span "Generate" at bounding box center [235, 689] width 55 height 13
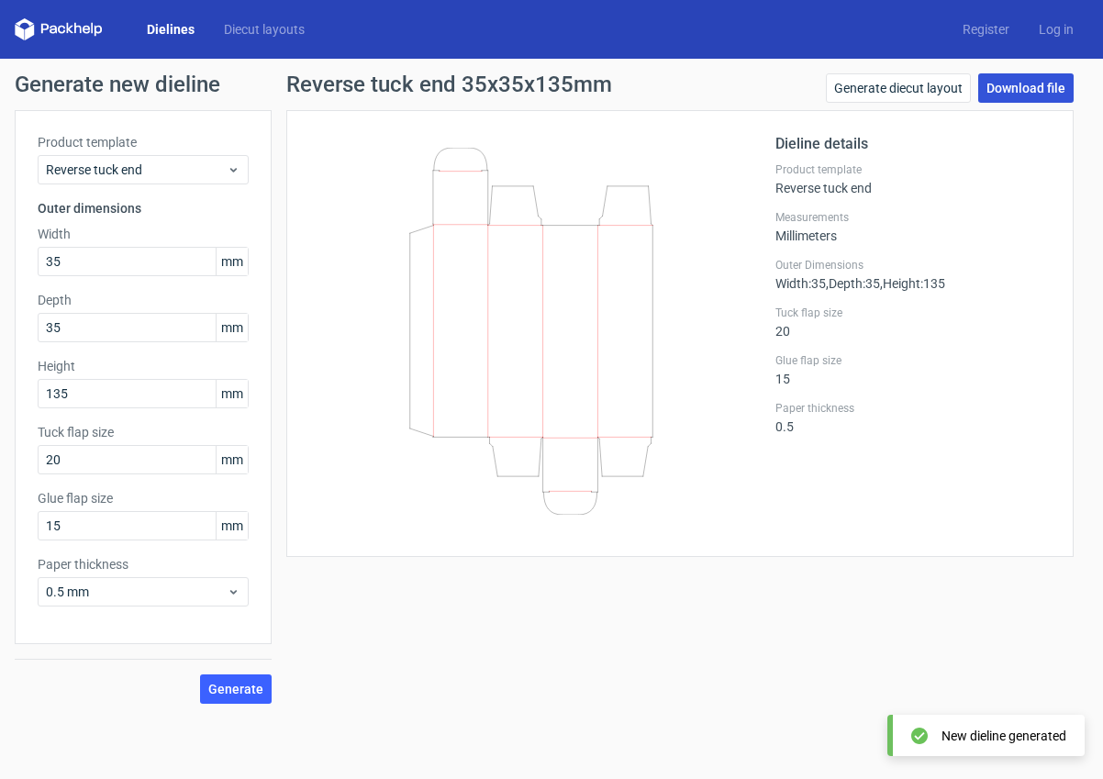
drag, startPoint x: 1036, startPoint y: 86, endPoint x: 1038, endPoint y: 97, distance: 11.2
click at [1036, 86] on link "Download file" at bounding box center [1025, 87] width 95 height 29
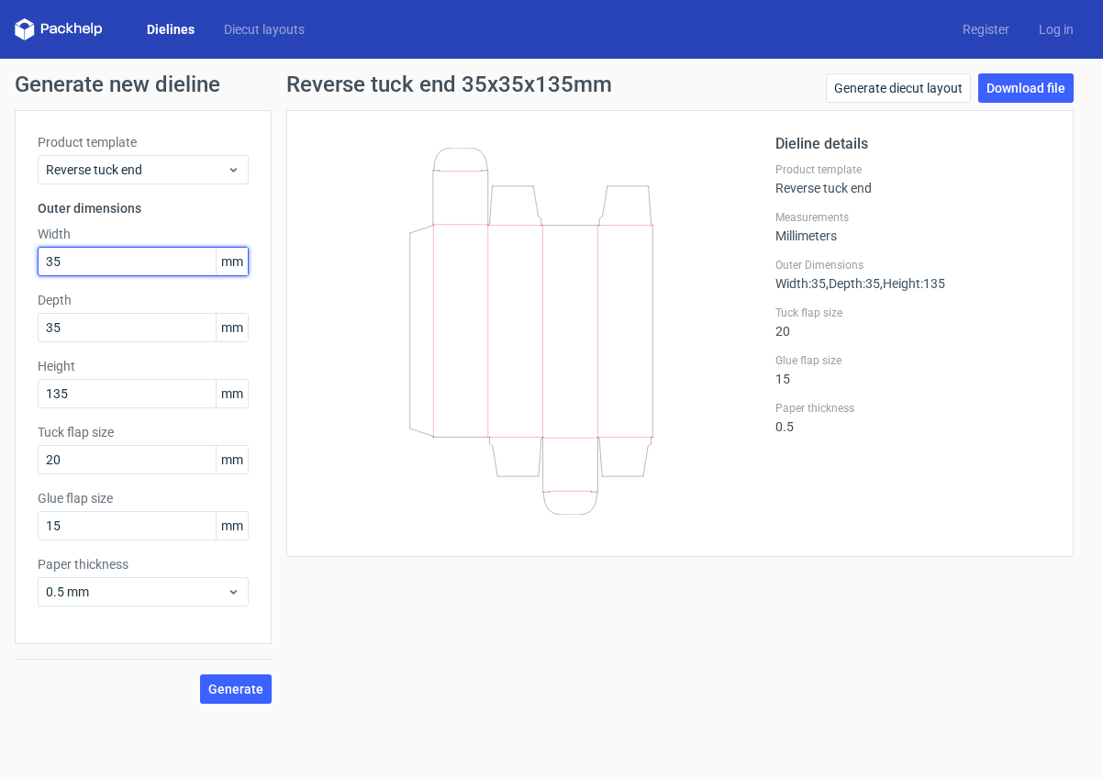
drag, startPoint x: 64, startPoint y: 260, endPoint x: 46, endPoint y: 256, distance: 18.7
click at [44, 260] on input "35" at bounding box center [143, 261] width 211 height 29
type input "60"
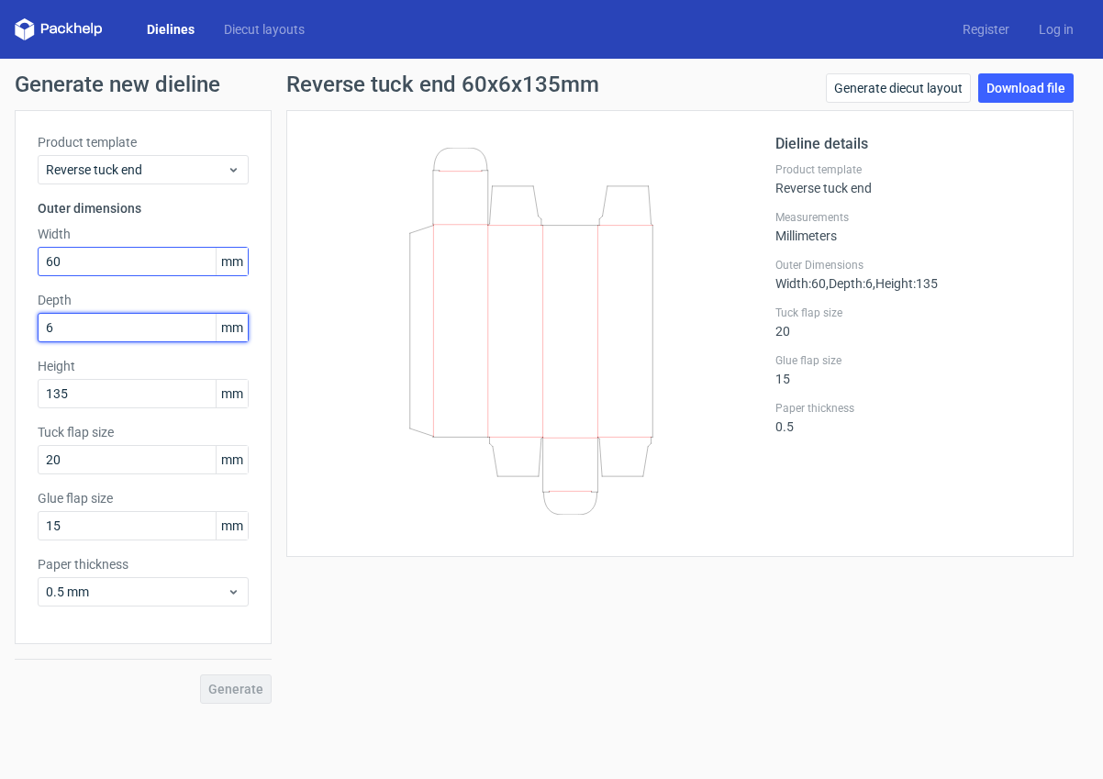
type input "60"
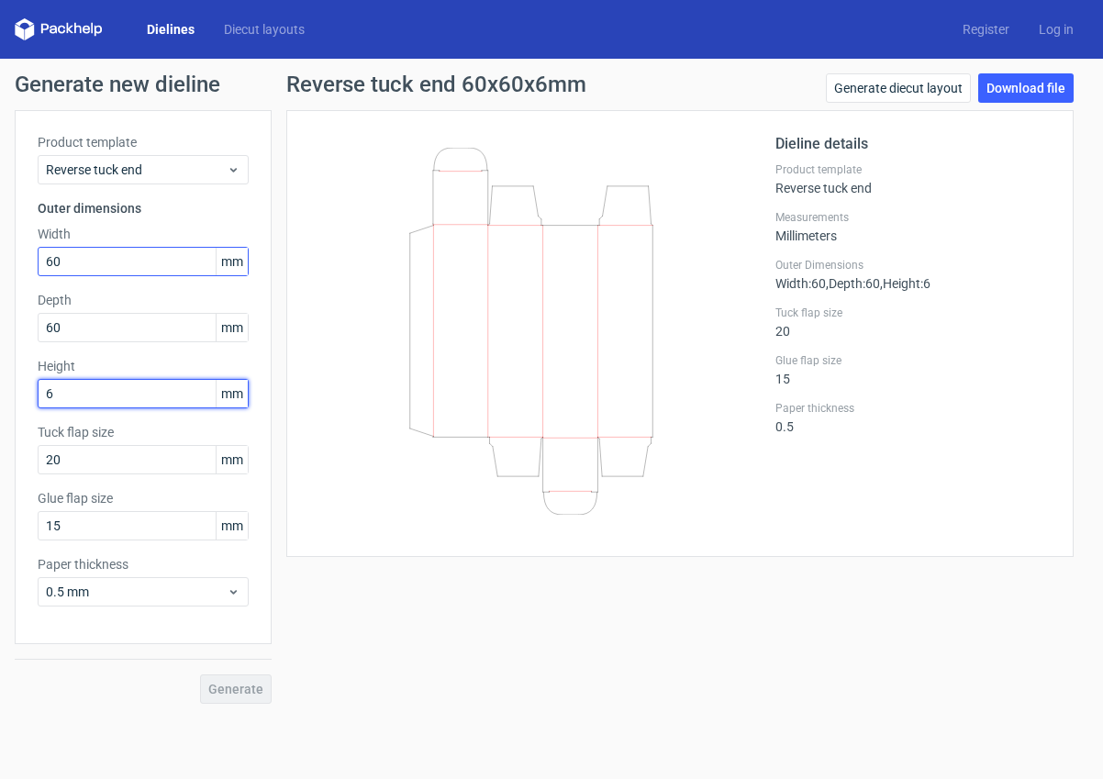
type input "60"
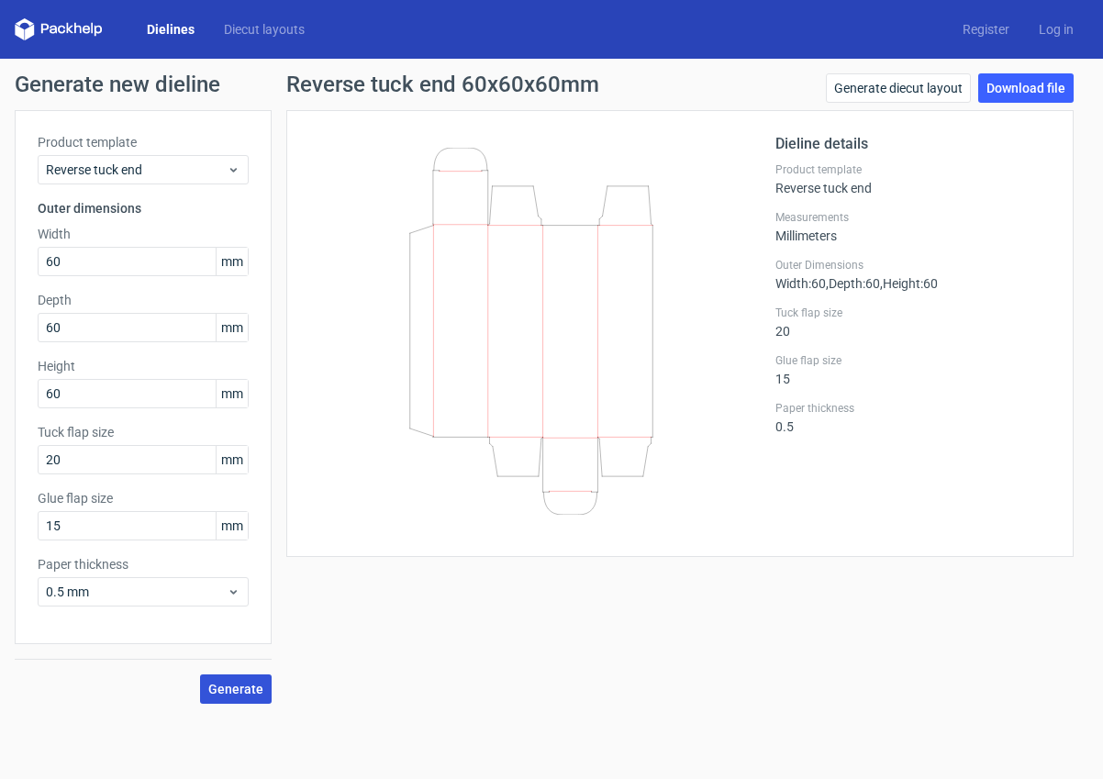
click at [229, 694] on span "Generate" at bounding box center [235, 689] width 55 height 13
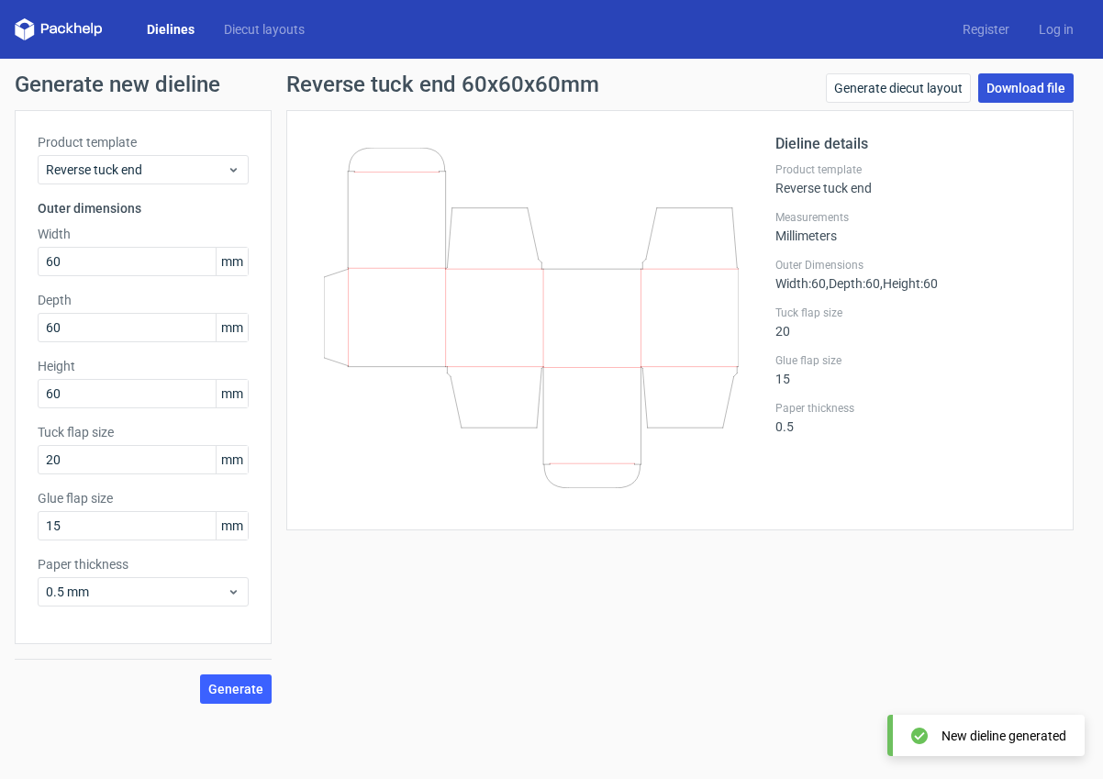
click at [1020, 93] on link "Download file" at bounding box center [1025, 87] width 95 height 29
